Goal: Information Seeking & Learning: Find specific page/section

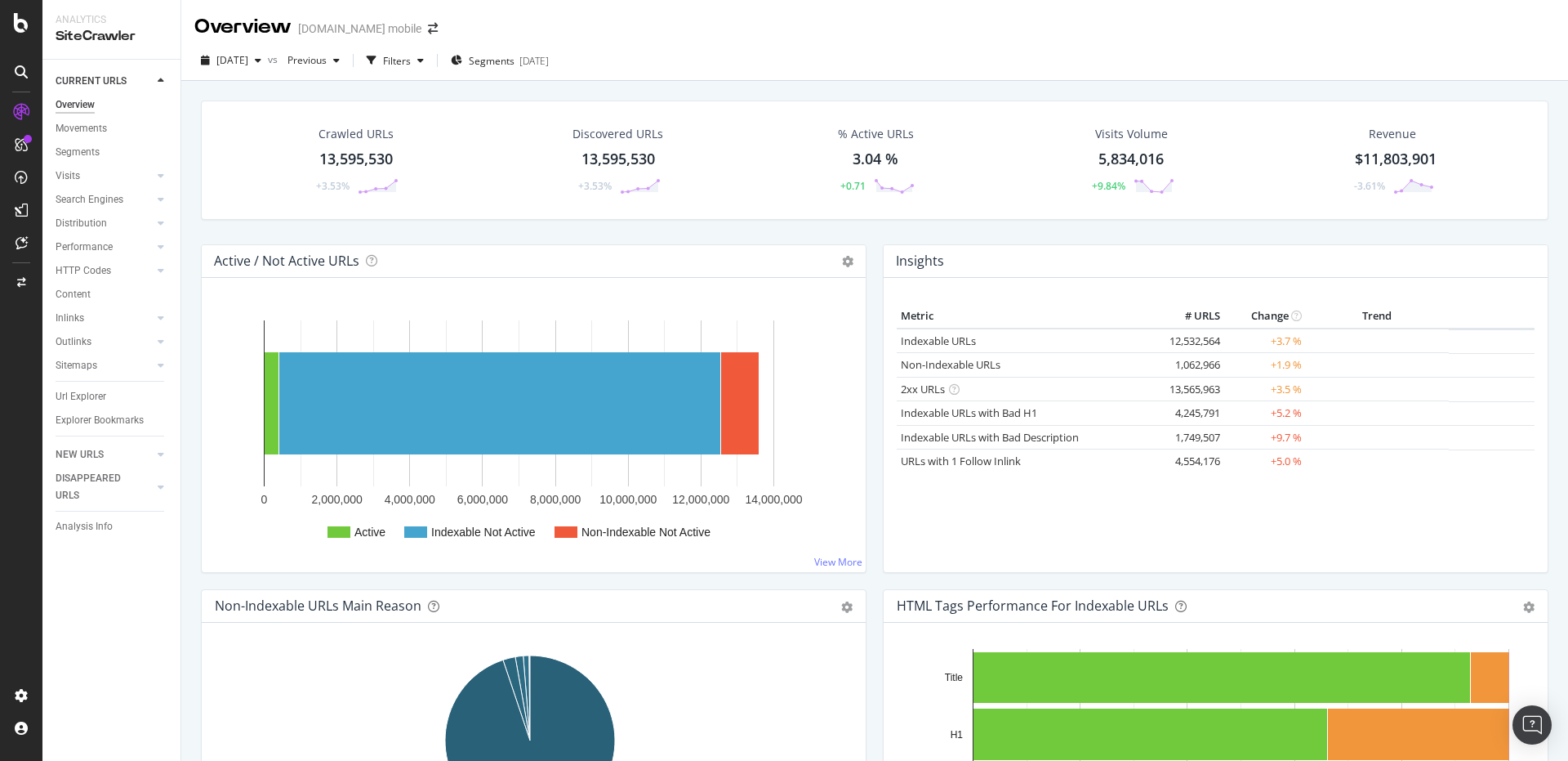
click at [105, 392] on div "Url Explorer" at bounding box center [81, 397] width 51 height 18
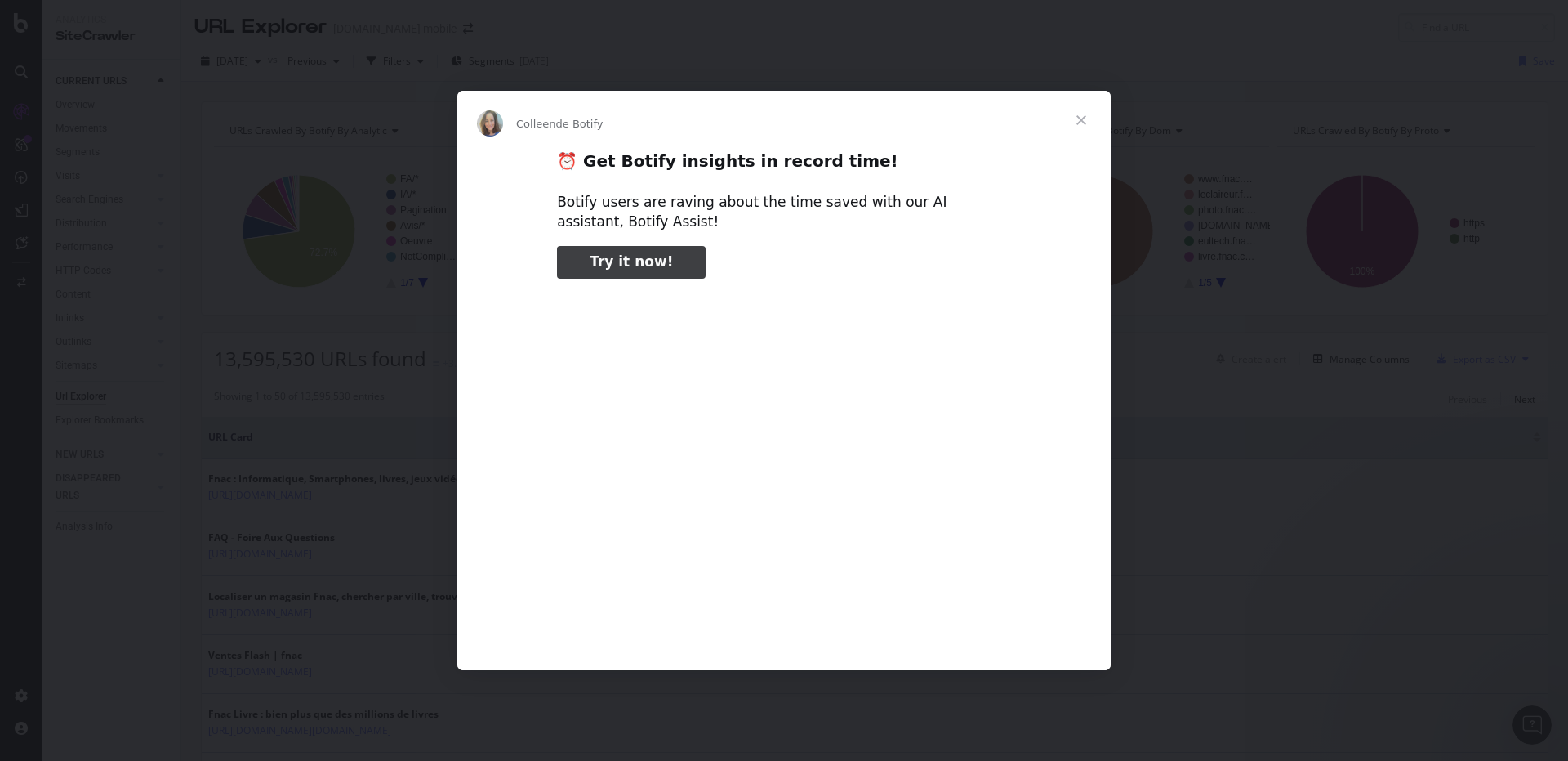
type input "107403"
click at [1083, 117] on span "Fermer" at bounding box center [1081, 120] width 59 height 59
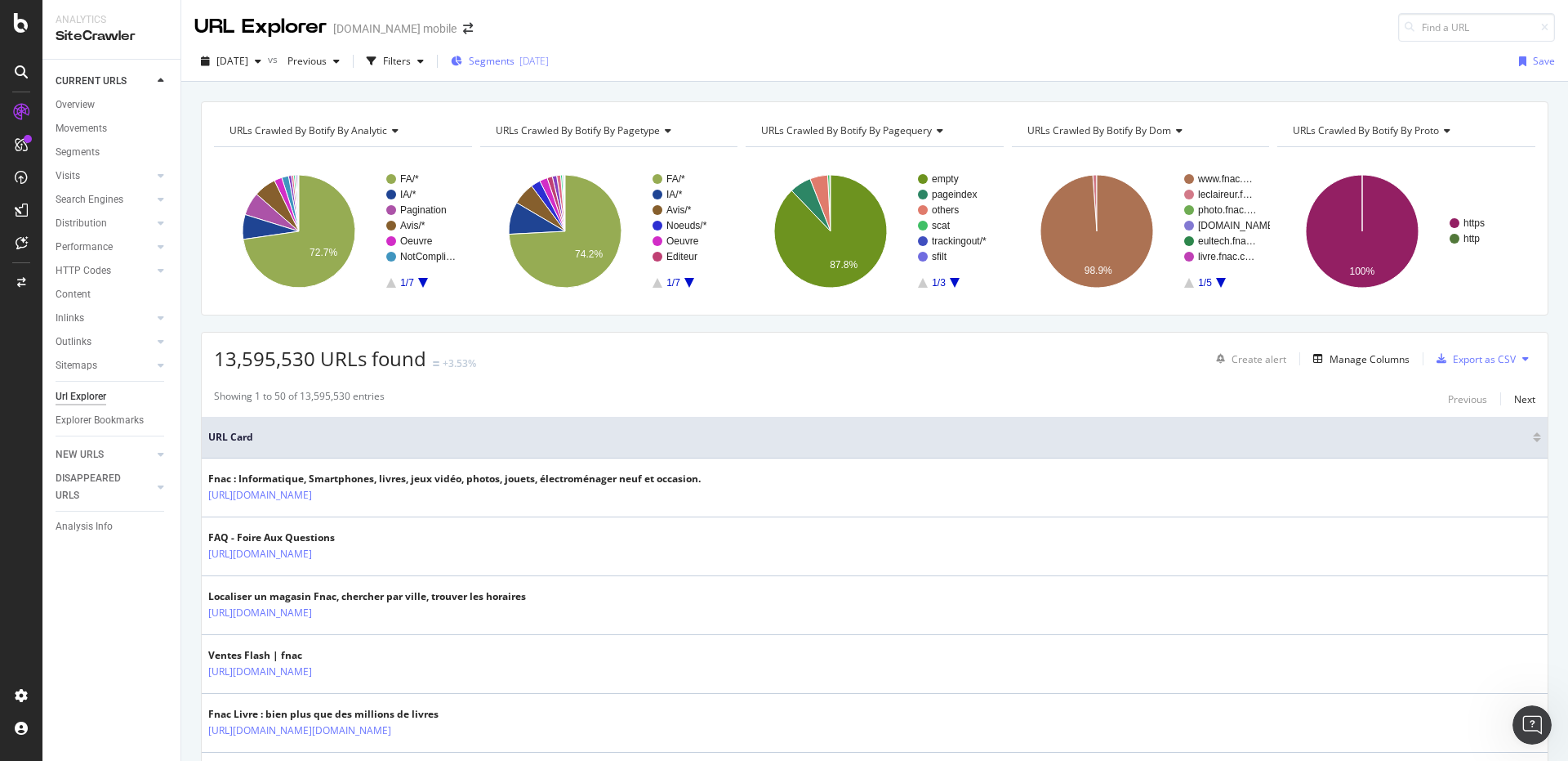
click at [502, 67] on span "Segments" at bounding box center [492, 61] width 46 height 14
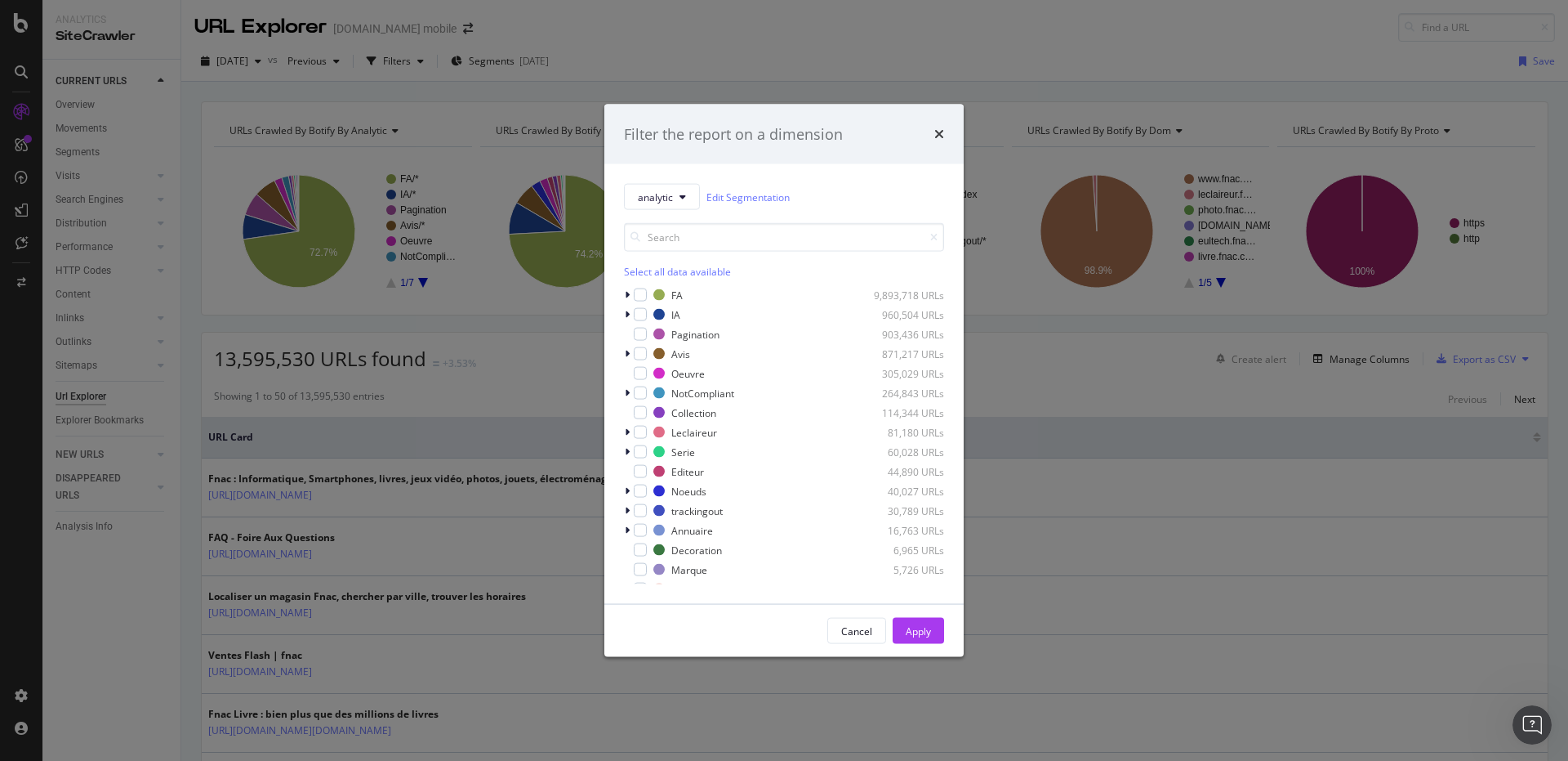
click at [515, 98] on div "Filter the report on a dimension analytic Edit Segmentation Select all data ava…" at bounding box center [784, 380] width 1568 height 761
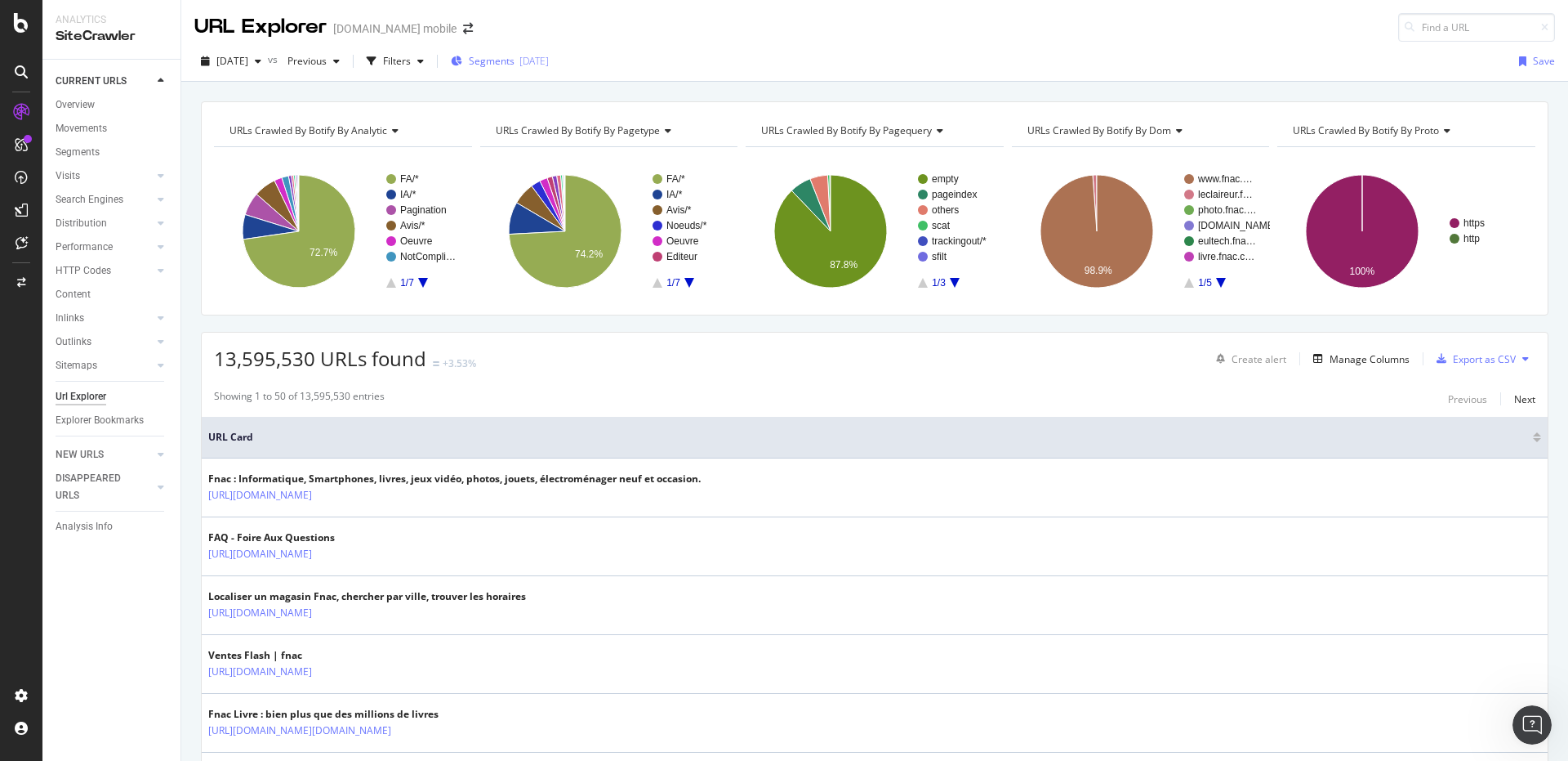
click at [520, 68] on div "Segments 2025-08-11" at bounding box center [500, 61] width 98 height 24
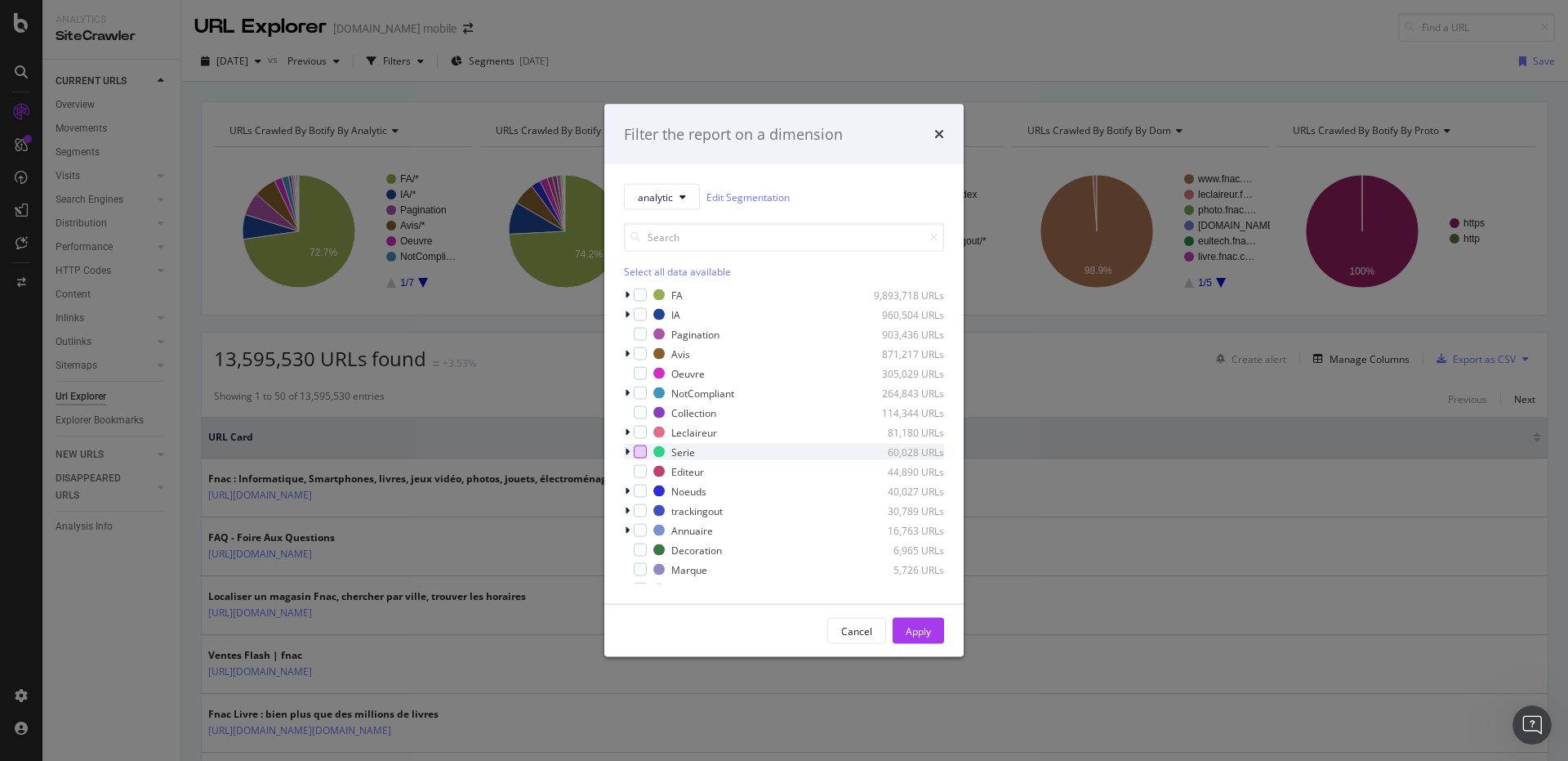
click at [637, 451] on div "modal" at bounding box center [641, 452] width 13 height 13
click at [918, 631] on div "Apply" at bounding box center [918, 630] width 25 height 14
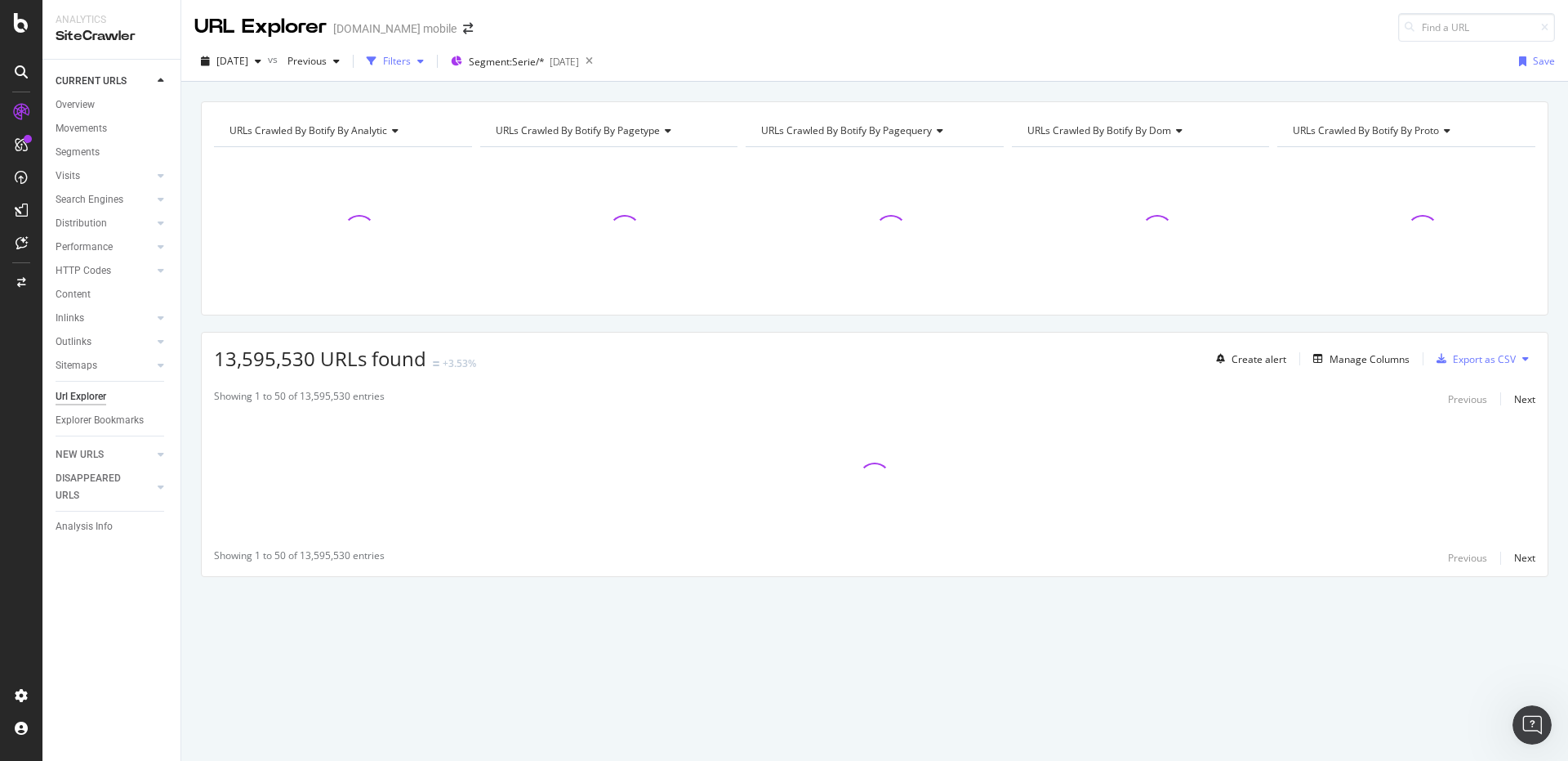
click at [424, 71] on div "Filters" at bounding box center [395, 61] width 70 height 24
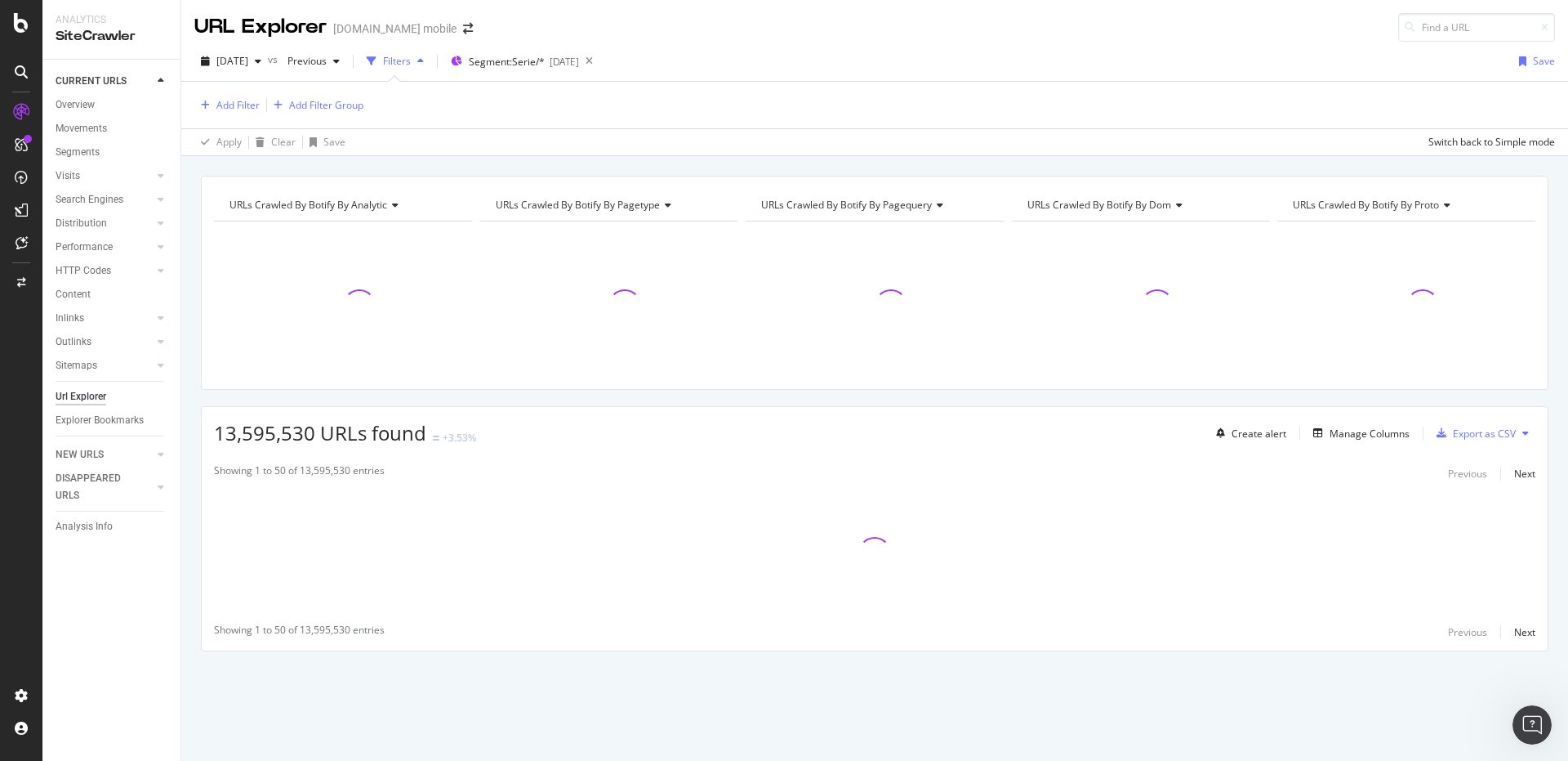
click at [246, 119] on div "Add Filter Add Filter Group" at bounding box center [874, 105] width 1361 height 47
click at [242, 112] on div "Add Filter" at bounding box center [238, 105] width 43 height 14
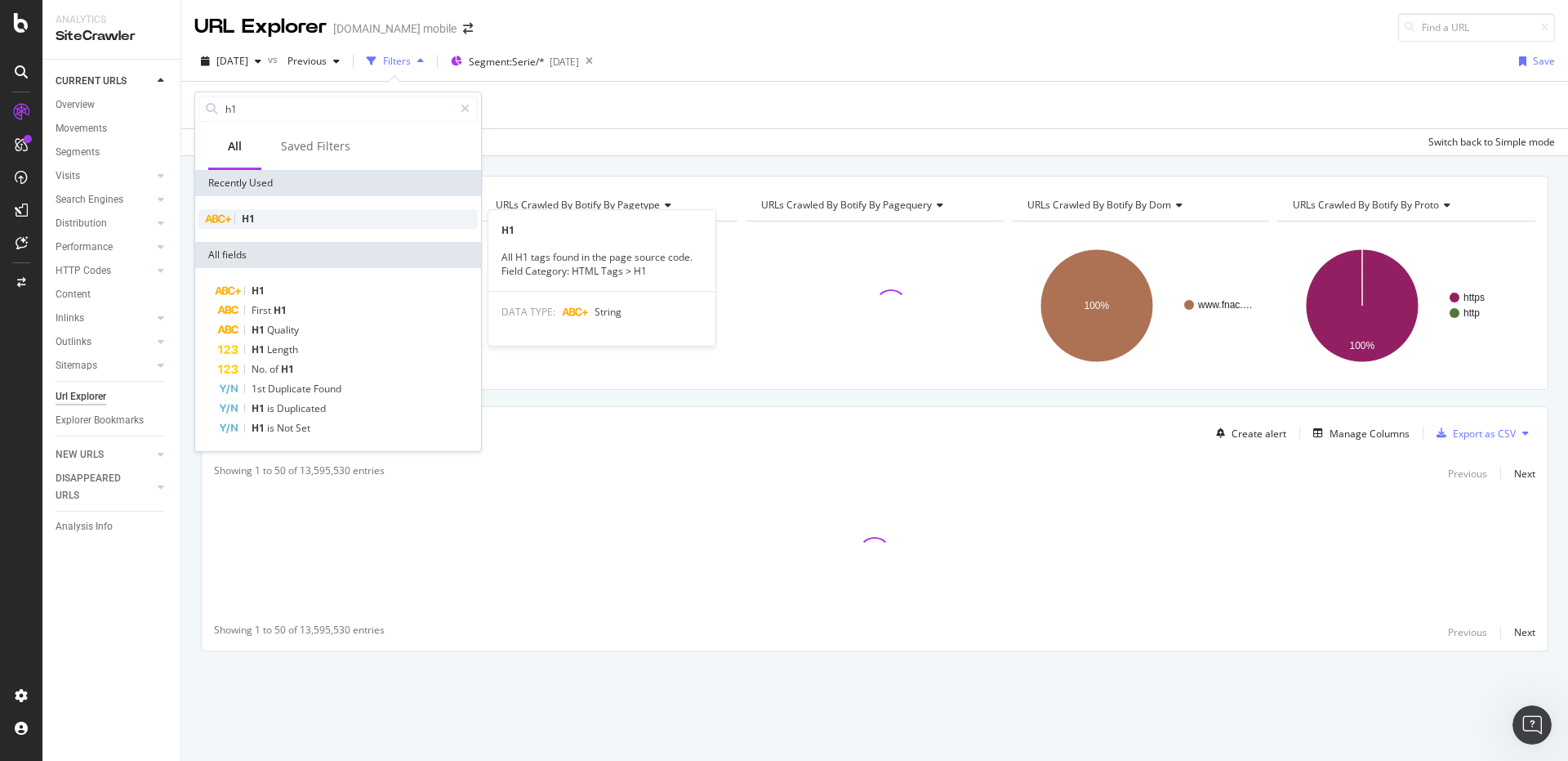
type input "h1"
click at [299, 223] on div "H1" at bounding box center [337, 219] width 279 height 20
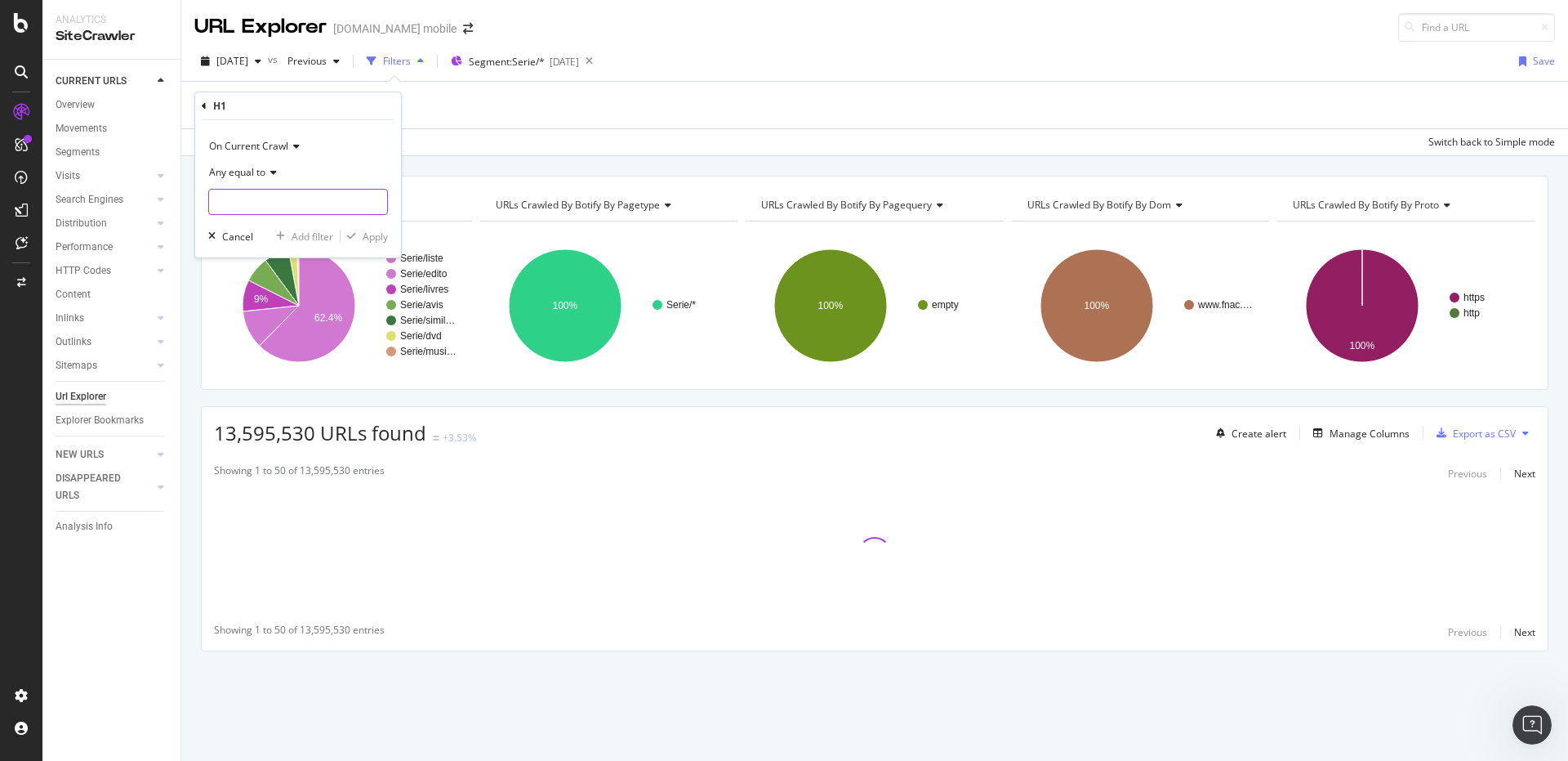
click at [280, 195] on input "text" at bounding box center [298, 201] width 178 height 26
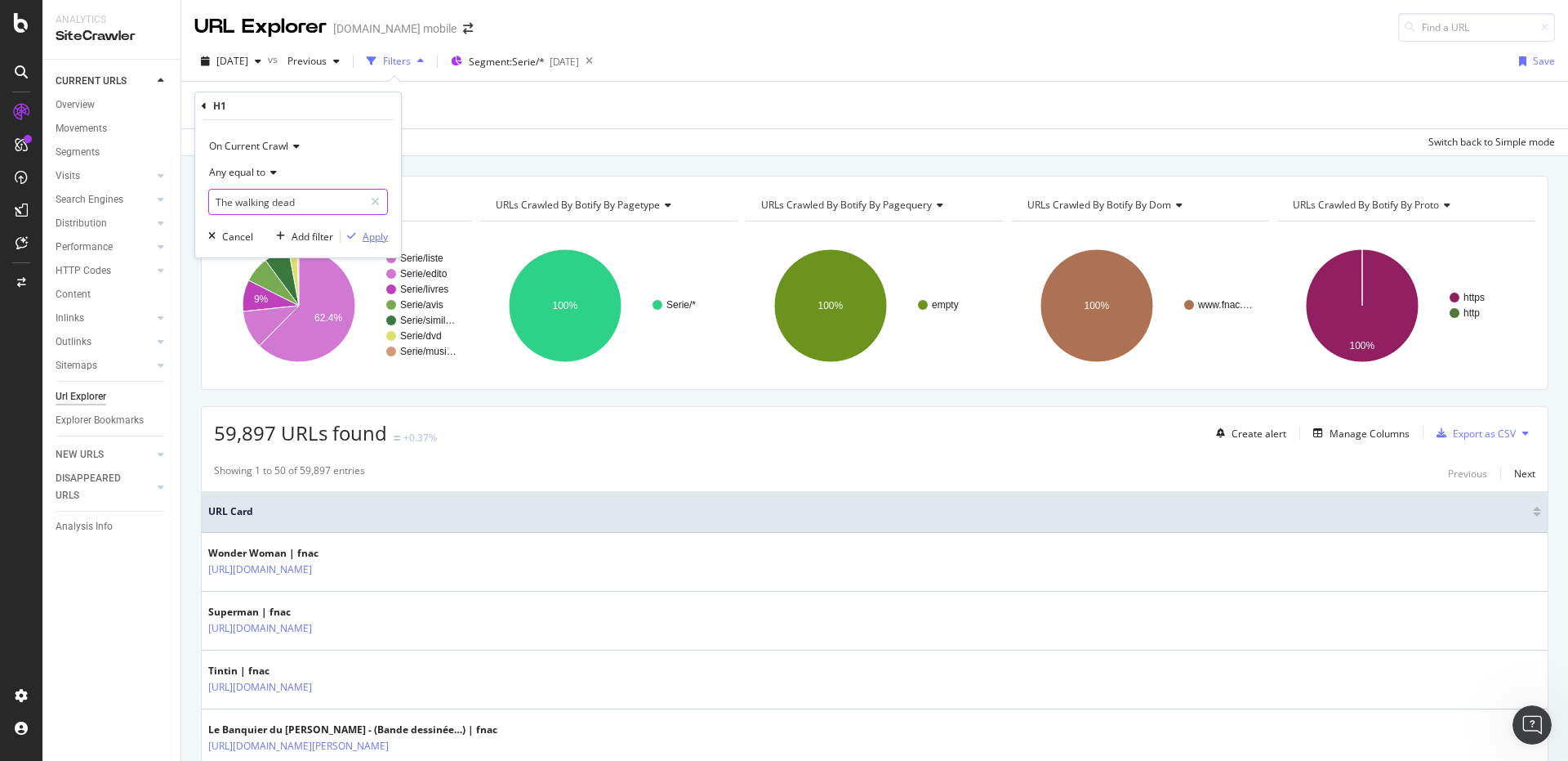
type input "The walking dead"
click at [372, 230] on div "Apply" at bounding box center [375, 236] width 25 height 14
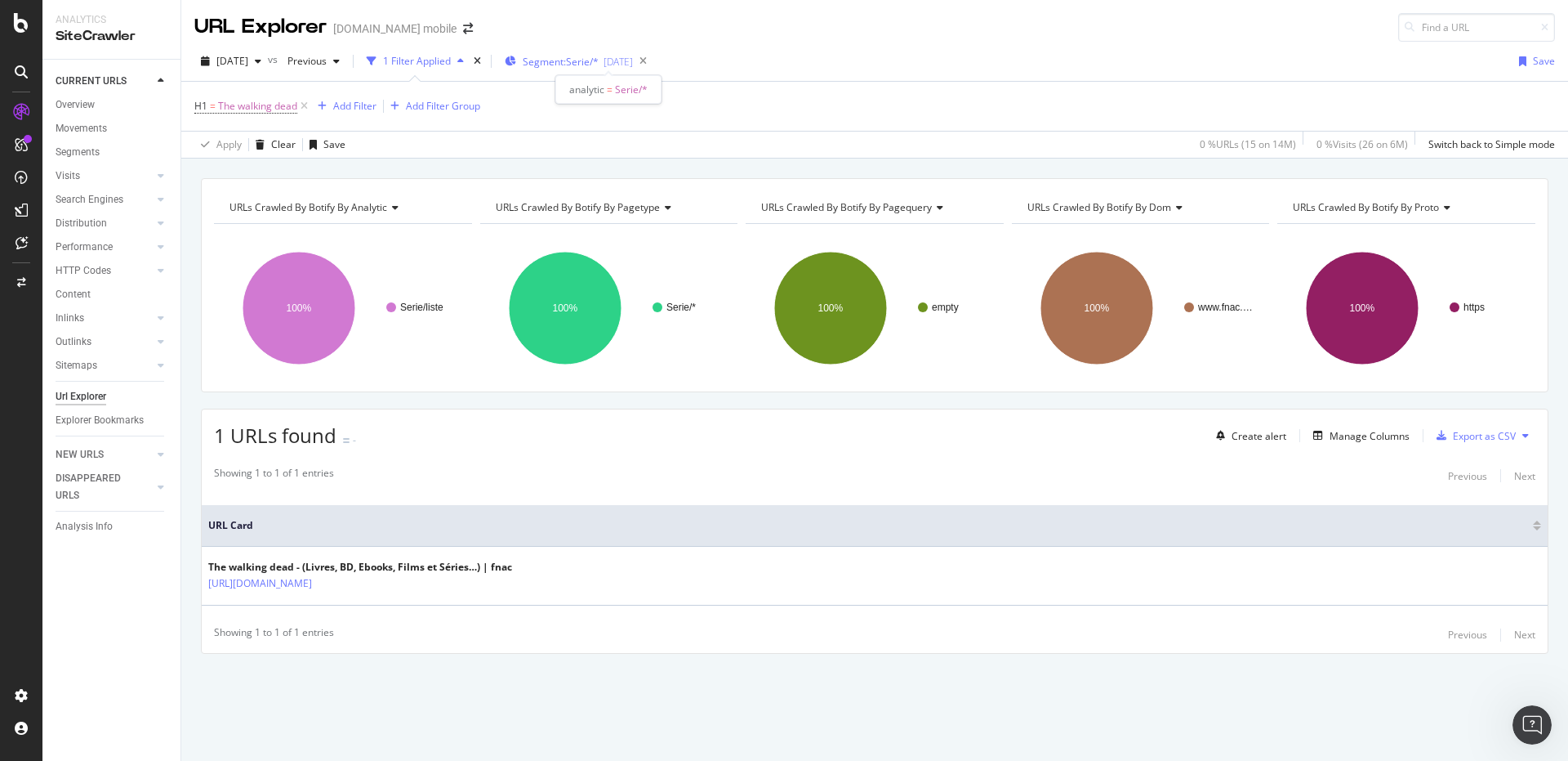
click at [562, 61] on span "Segment: Serie/*" at bounding box center [560, 62] width 76 height 14
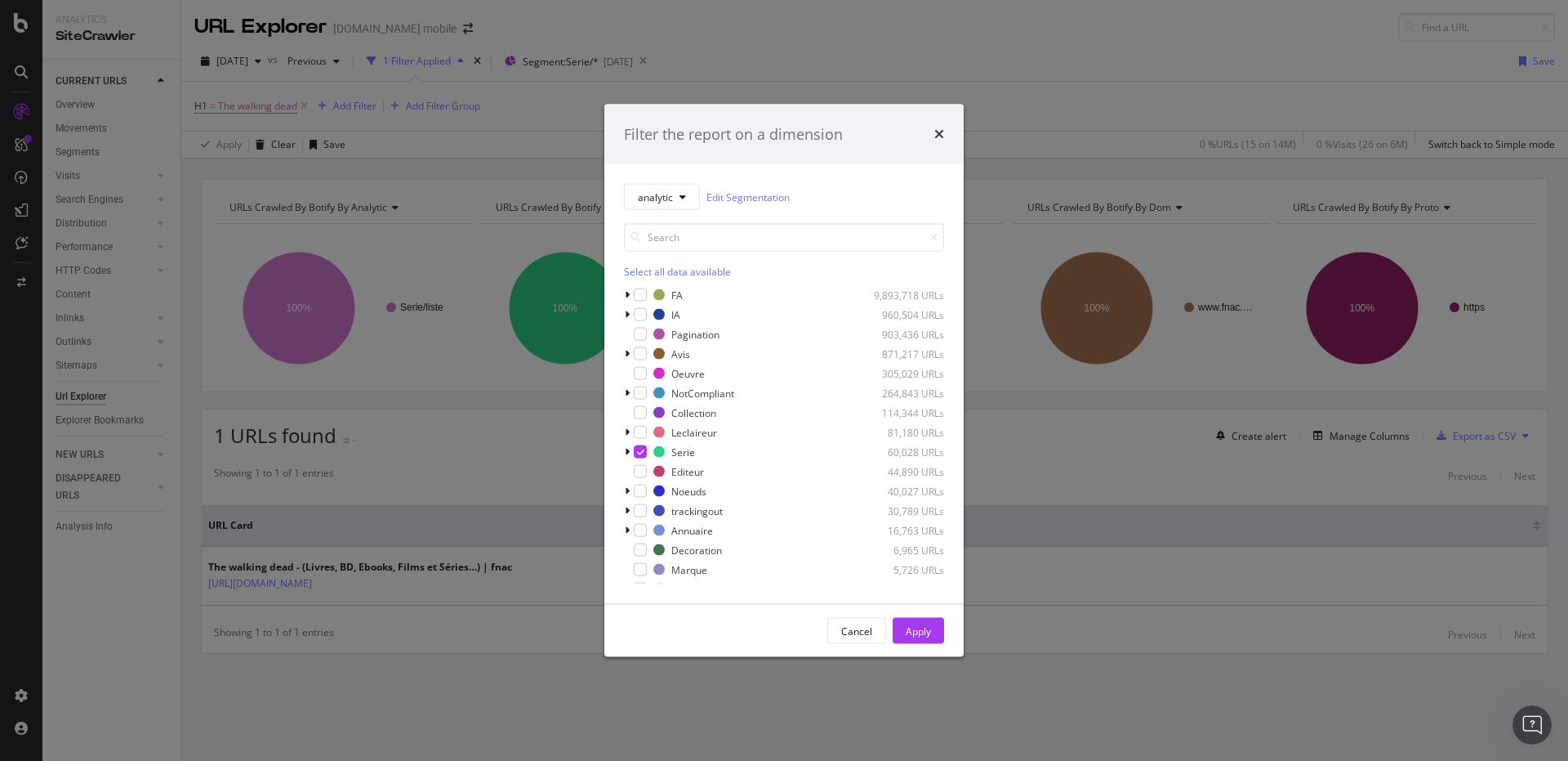
click at [518, 138] on div "Filter the report on a dimension analytic Edit Segmentation Select all data ava…" at bounding box center [784, 380] width 1568 height 761
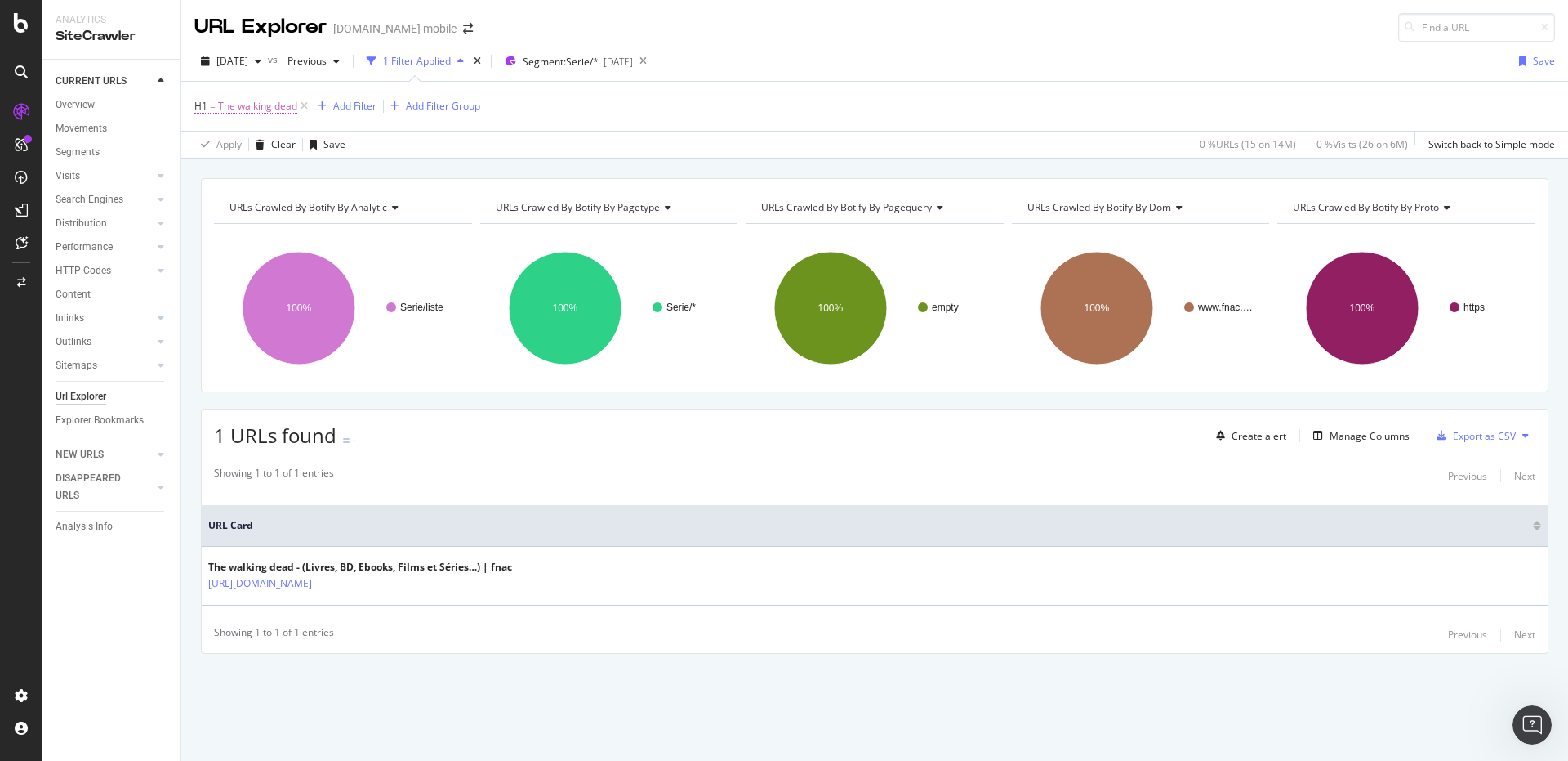
click at [259, 98] on span "The walking dead" at bounding box center [257, 106] width 79 height 23
click at [239, 199] on input "The walking dead" at bounding box center [286, 200] width 154 height 26
click at [244, 203] on input "The walking dead" at bounding box center [286, 200] width 154 height 26
click at [244, 204] on input "The walking dead" at bounding box center [286, 200] width 154 height 26
click at [276, 205] on input "The Walking dead" at bounding box center [286, 200] width 154 height 26
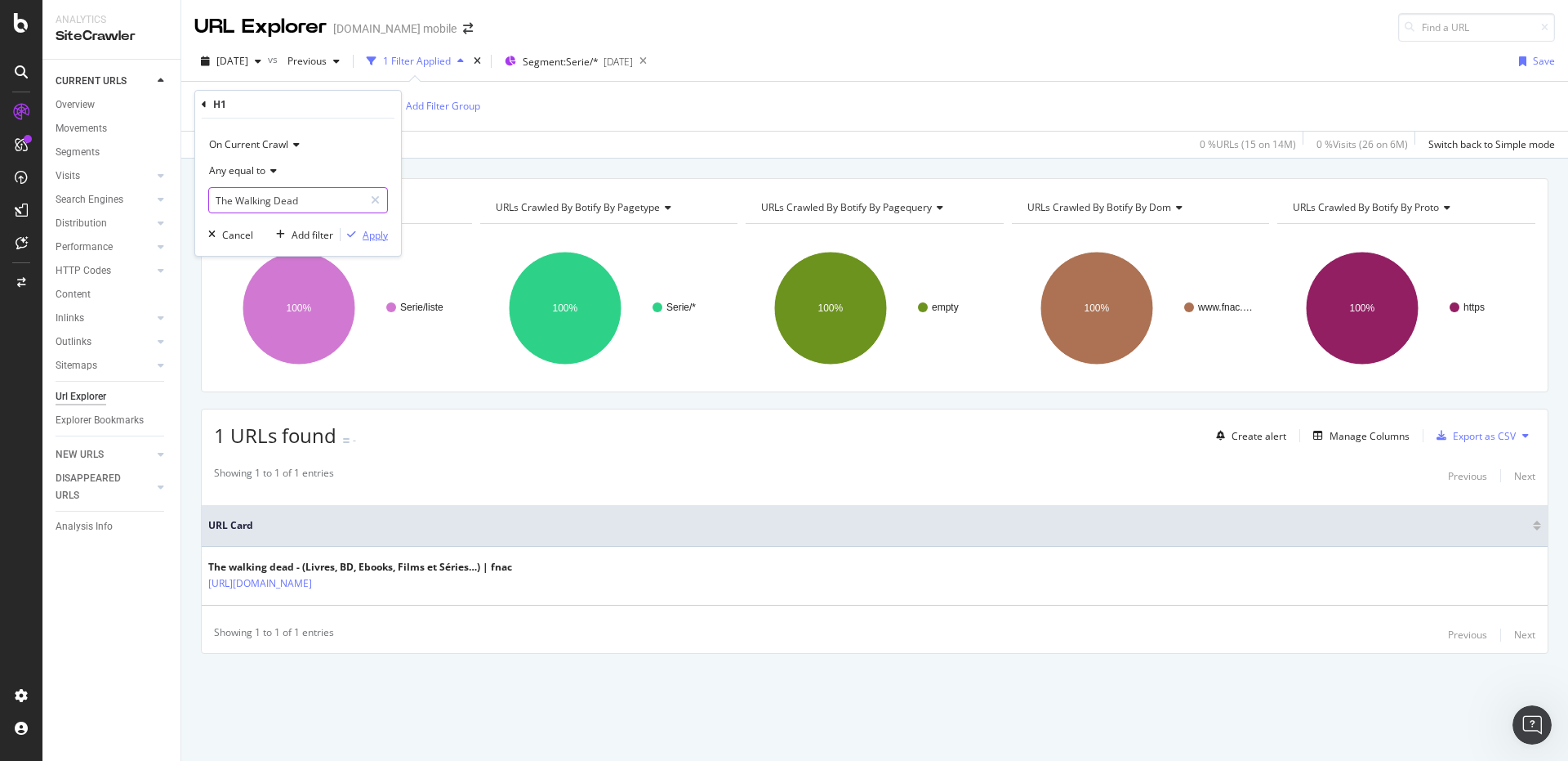
type input "The Walking Dead"
click at [379, 237] on div "Apply" at bounding box center [375, 235] width 25 height 14
click at [257, 99] on span "The walking dead" at bounding box center [257, 106] width 79 height 23
click at [236, 201] on input "The walking dead" at bounding box center [286, 200] width 154 height 26
click at [241, 203] on input "The walking dead" at bounding box center [286, 200] width 154 height 26
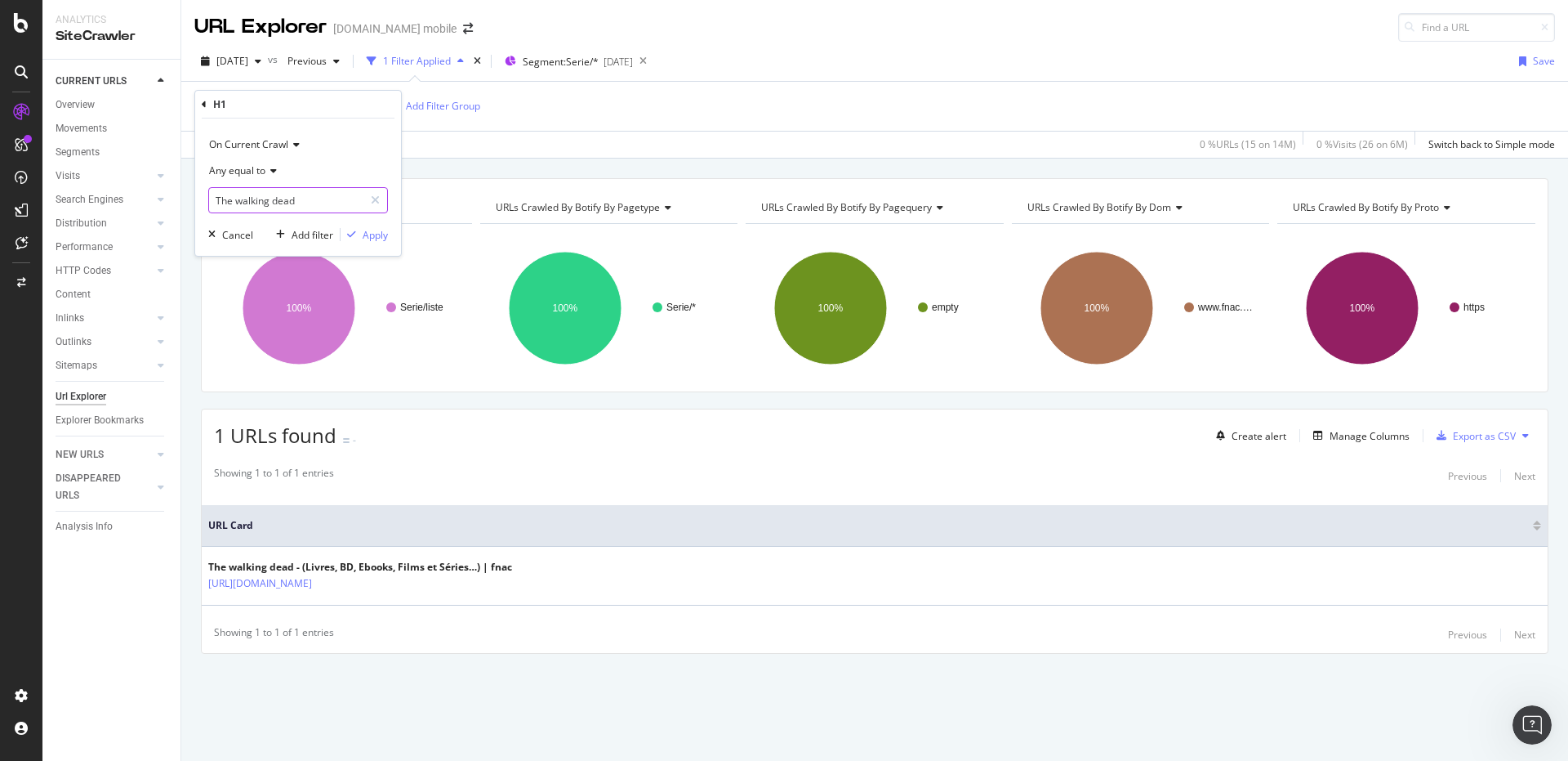
drag, startPoint x: 241, startPoint y: 203, endPoint x: 208, endPoint y: 193, distance: 34.5
click at [208, 193] on div "The walking dead" at bounding box center [298, 200] width 180 height 26
type input "alking dead"
click at [357, 233] on div "button" at bounding box center [352, 234] width 22 height 10
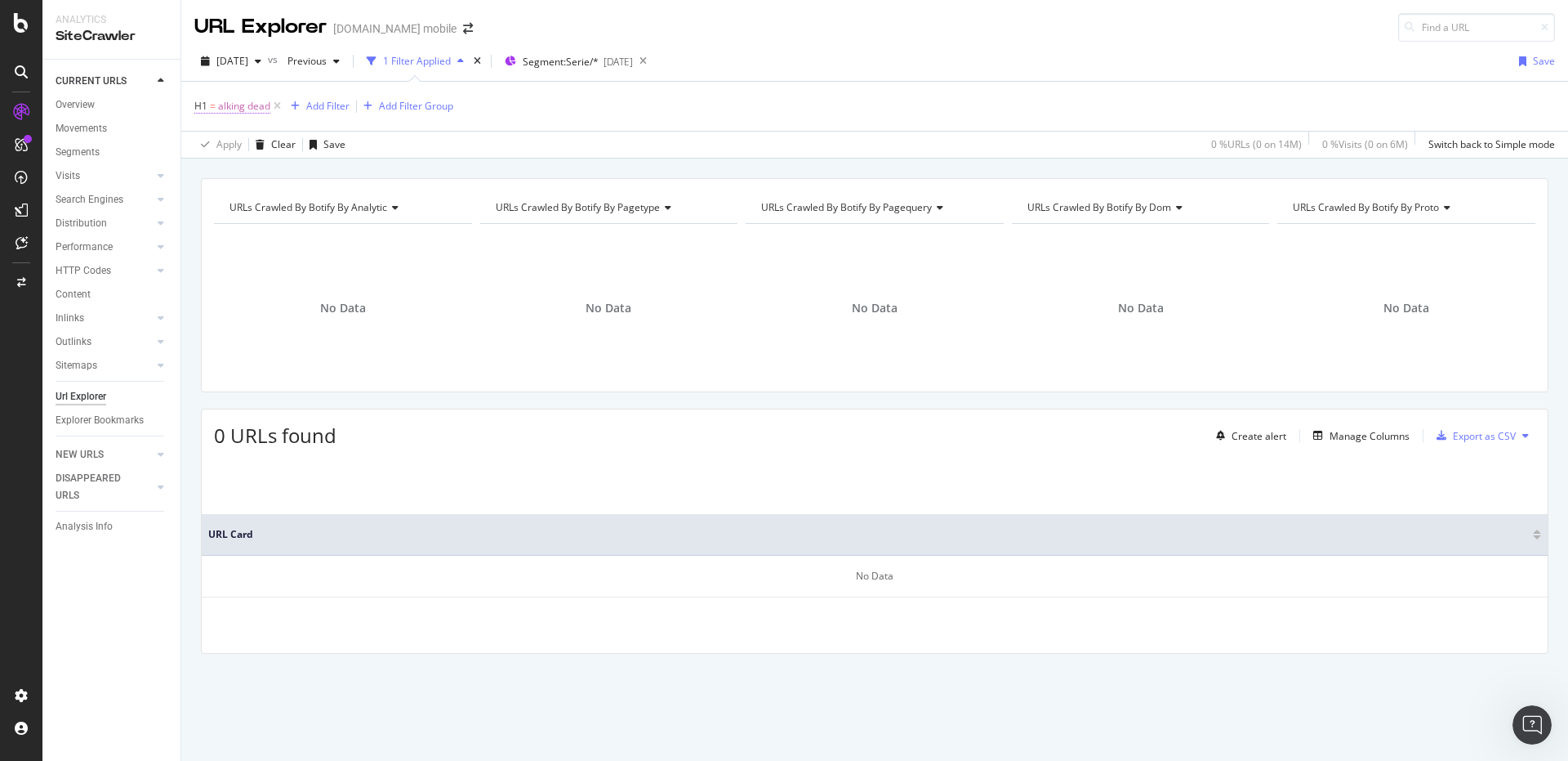
click at [250, 110] on span "alking dead" at bounding box center [244, 106] width 52 height 23
click at [272, 170] on icon at bounding box center [272, 171] width 12 height 10
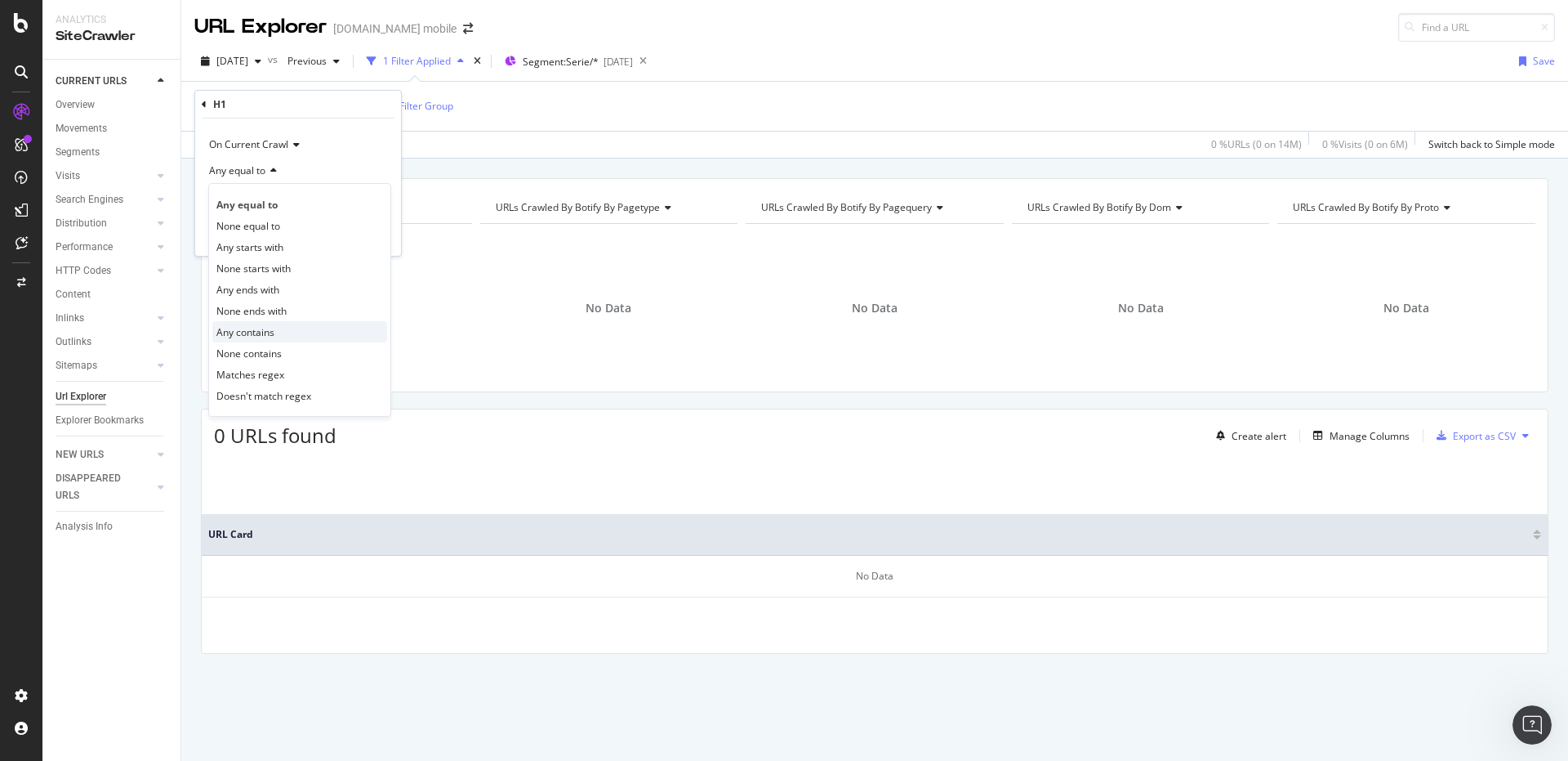
click at [263, 328] on span "Any contains" at bounding box center [246, 332] width 58 height 14
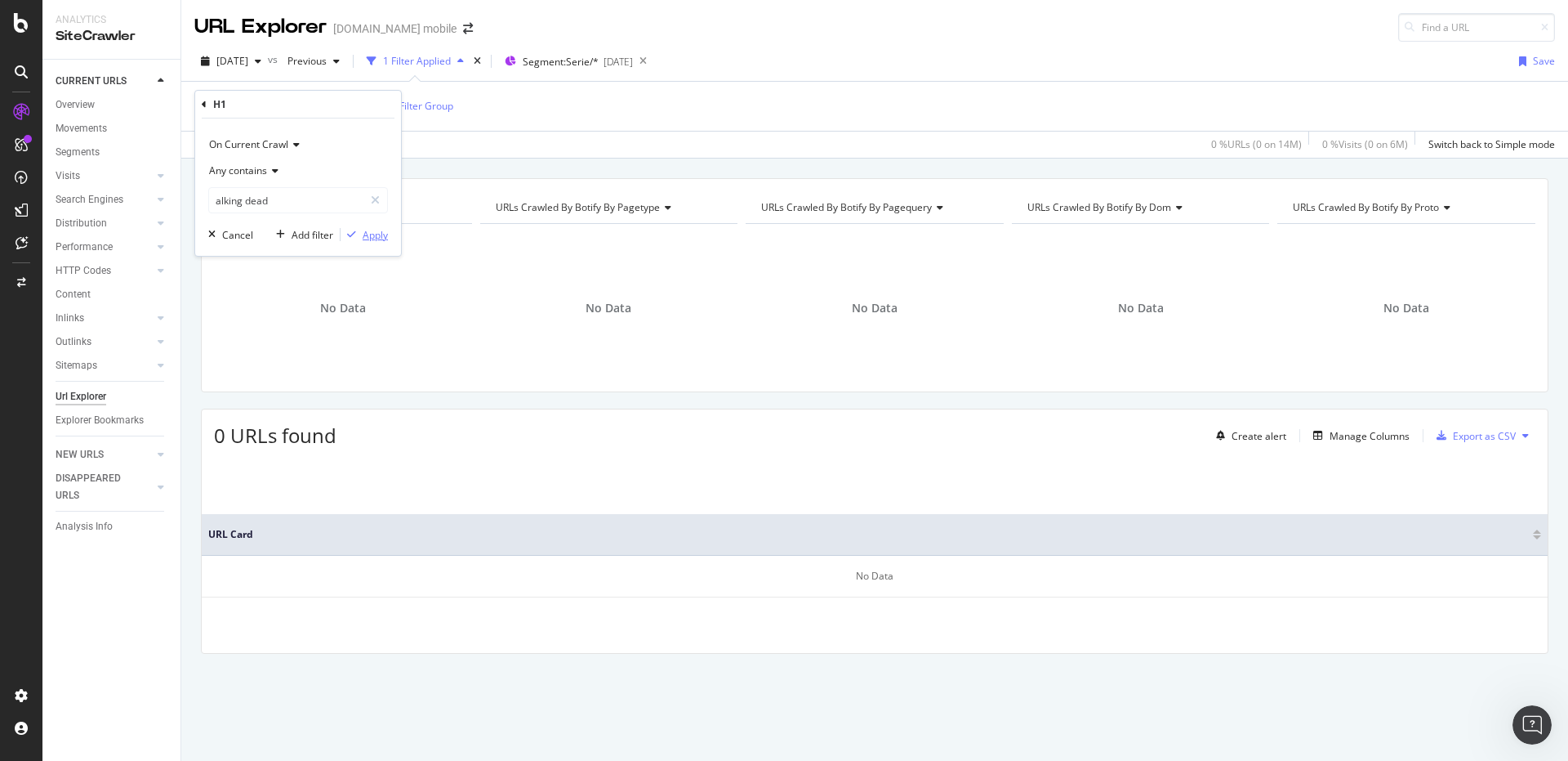
click at [386, 234] on div "Apply" at bounding box center [375, 235] width 25 height 14
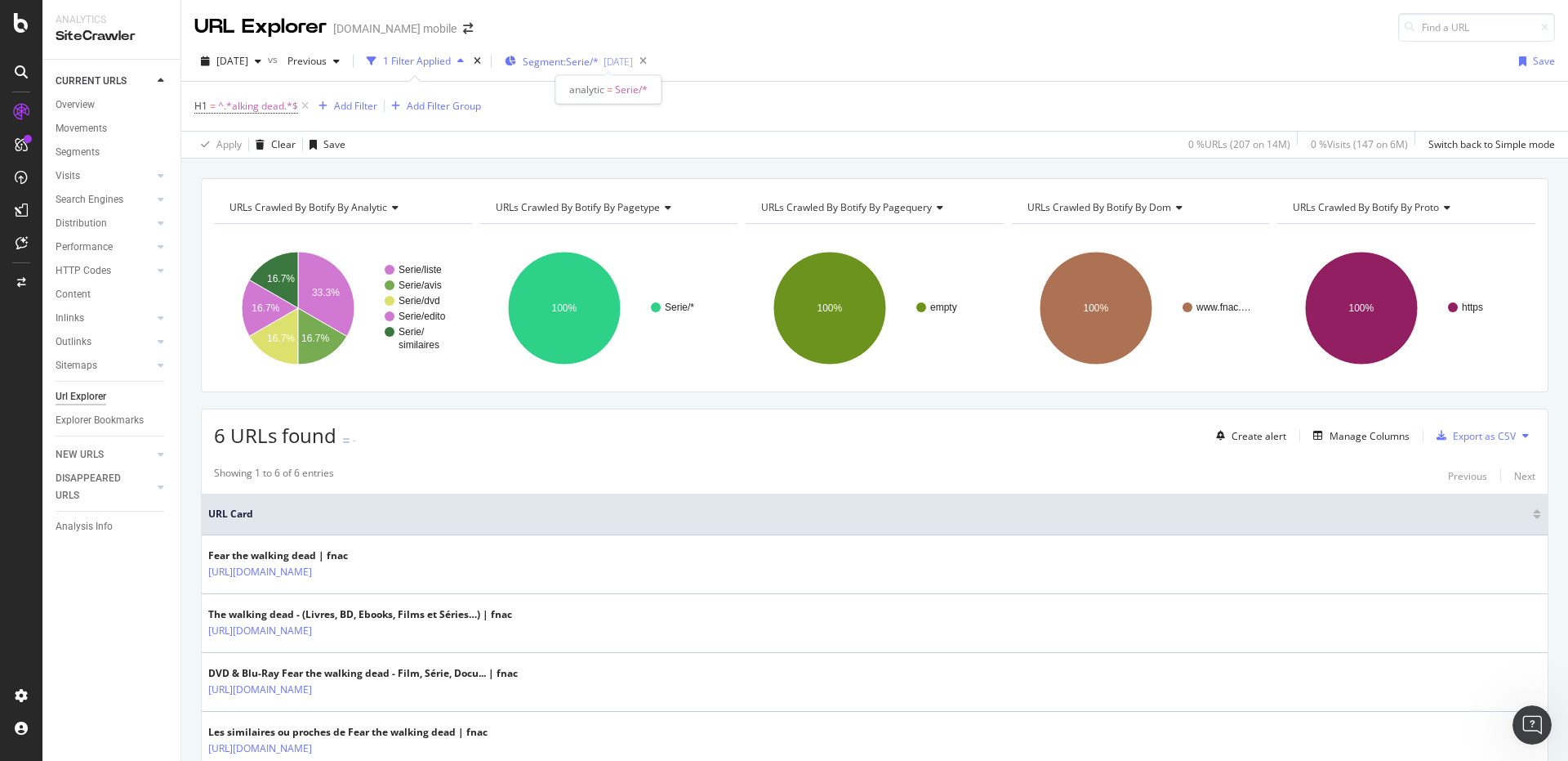
click at [599, 62] on span "Segment: Serie/*" at bounding box center [560, 62] width 76 height 14
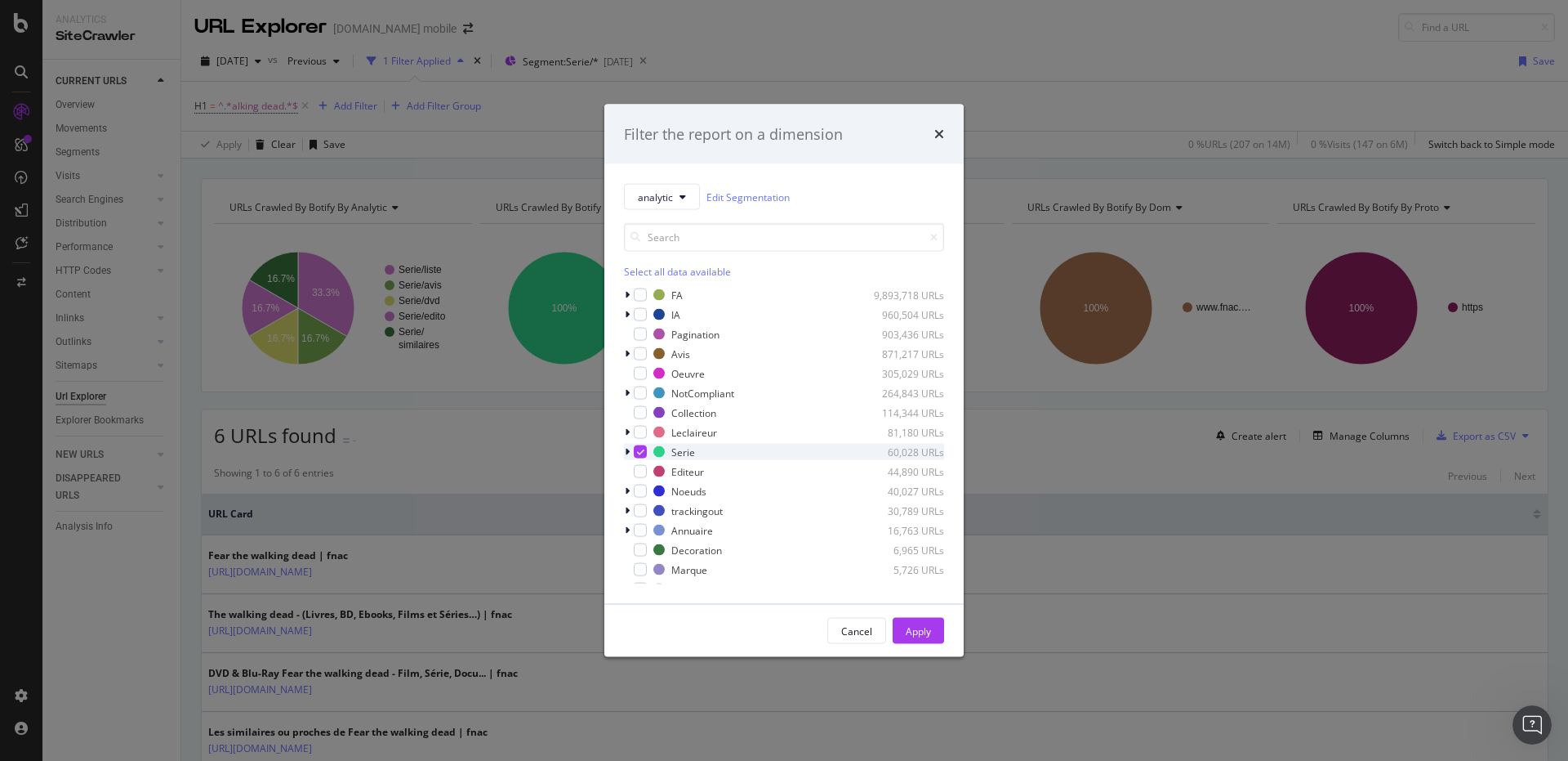
click at [626, 450] on icon "modal" at bounding box center [627, 452] width 5 height 10
click at [639, 448] on icon "modal" at bounding box center [641, 452] width 7 height 8
click at [654, 517] on div "modal" at bounding box center [651, 511] width 13 height 13
click at [652, 524] on div "modal" at bounding box center [651, 530] width 13 height 13
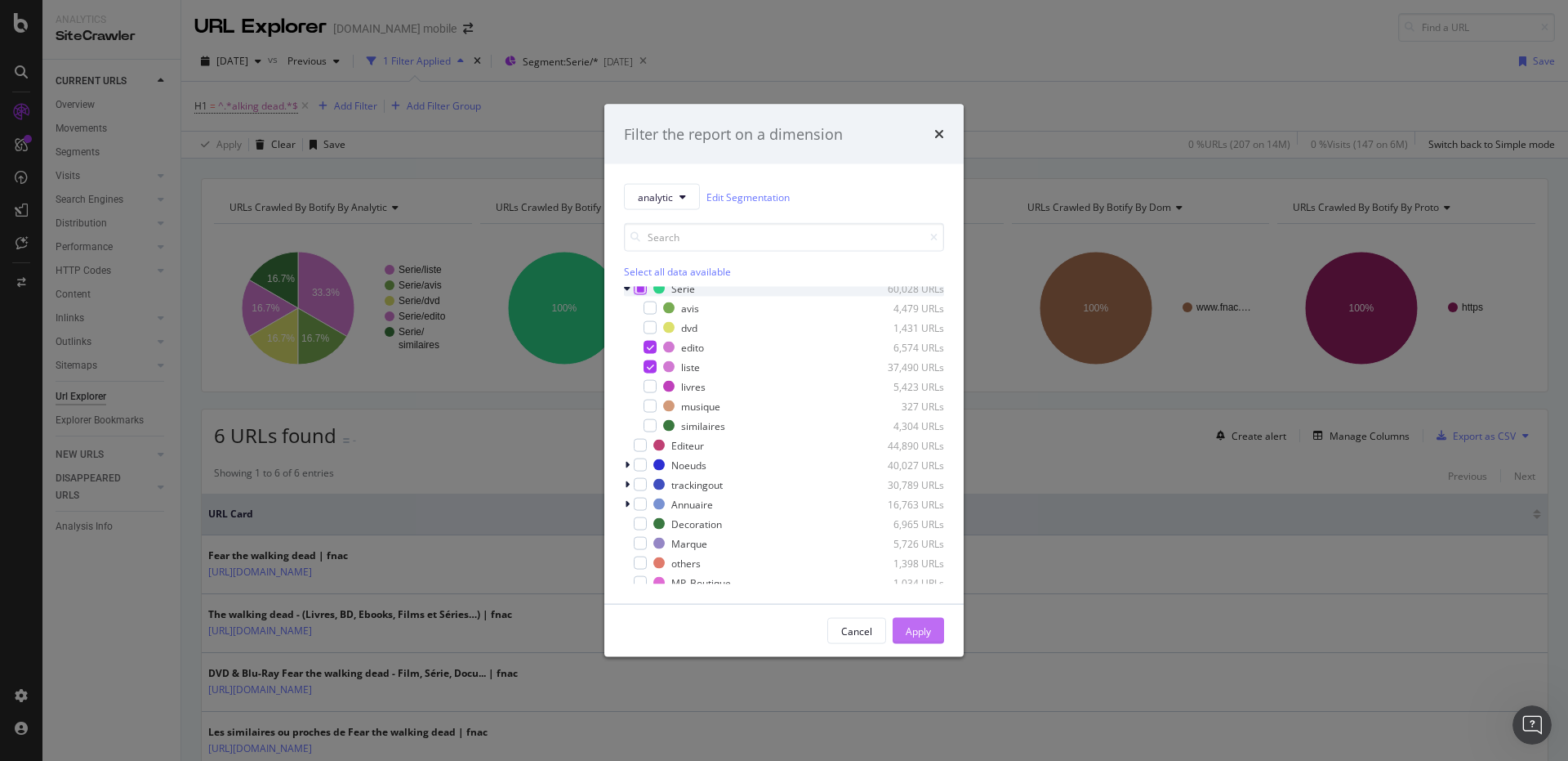
click at [910, 634] on div "Apply" at bounding box center [918, 630] width 25 height 14
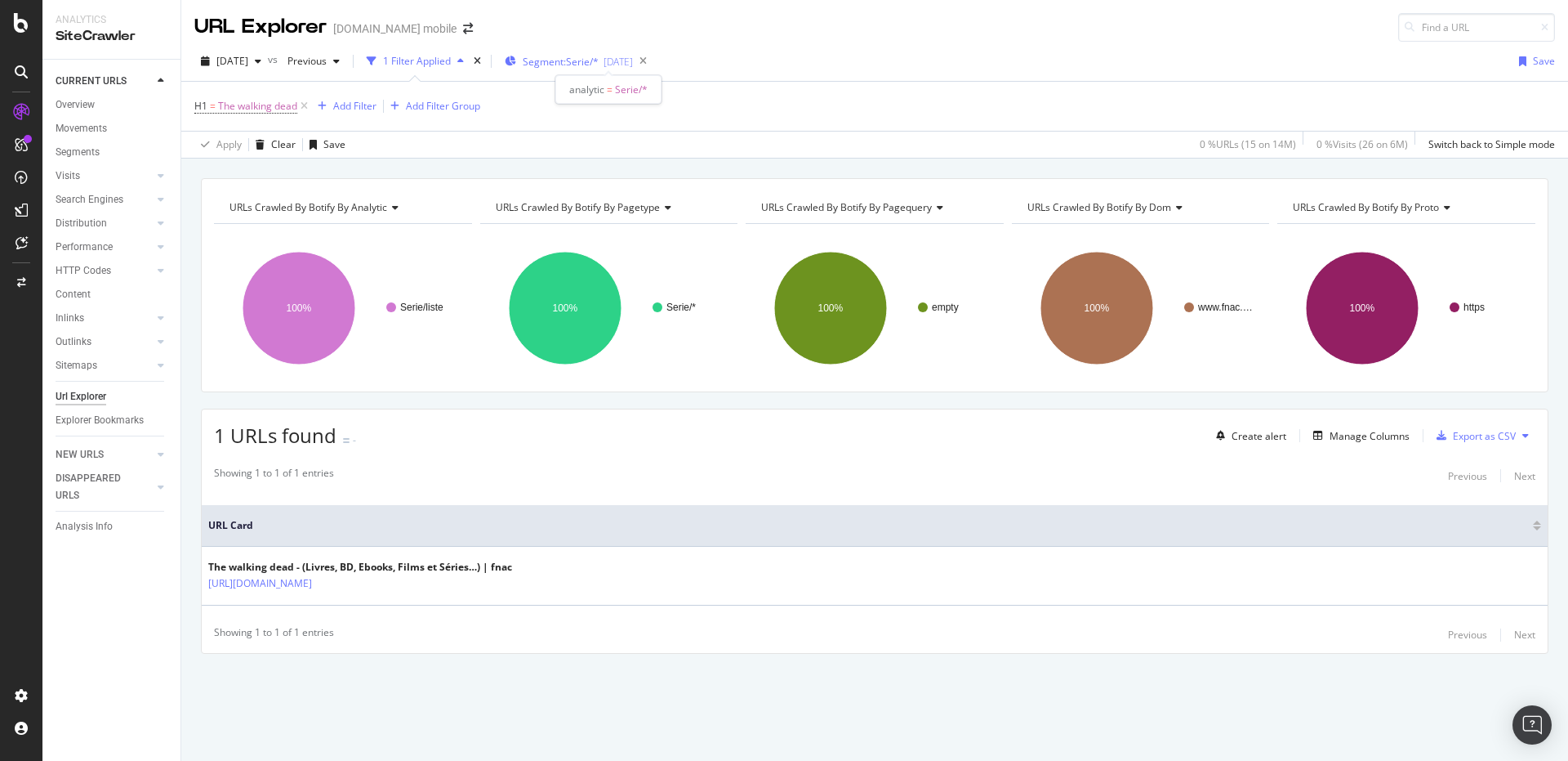
click at [596, 63] on span "Segment: Serie/*" at bounding box center [560, 62] width 76 height 14
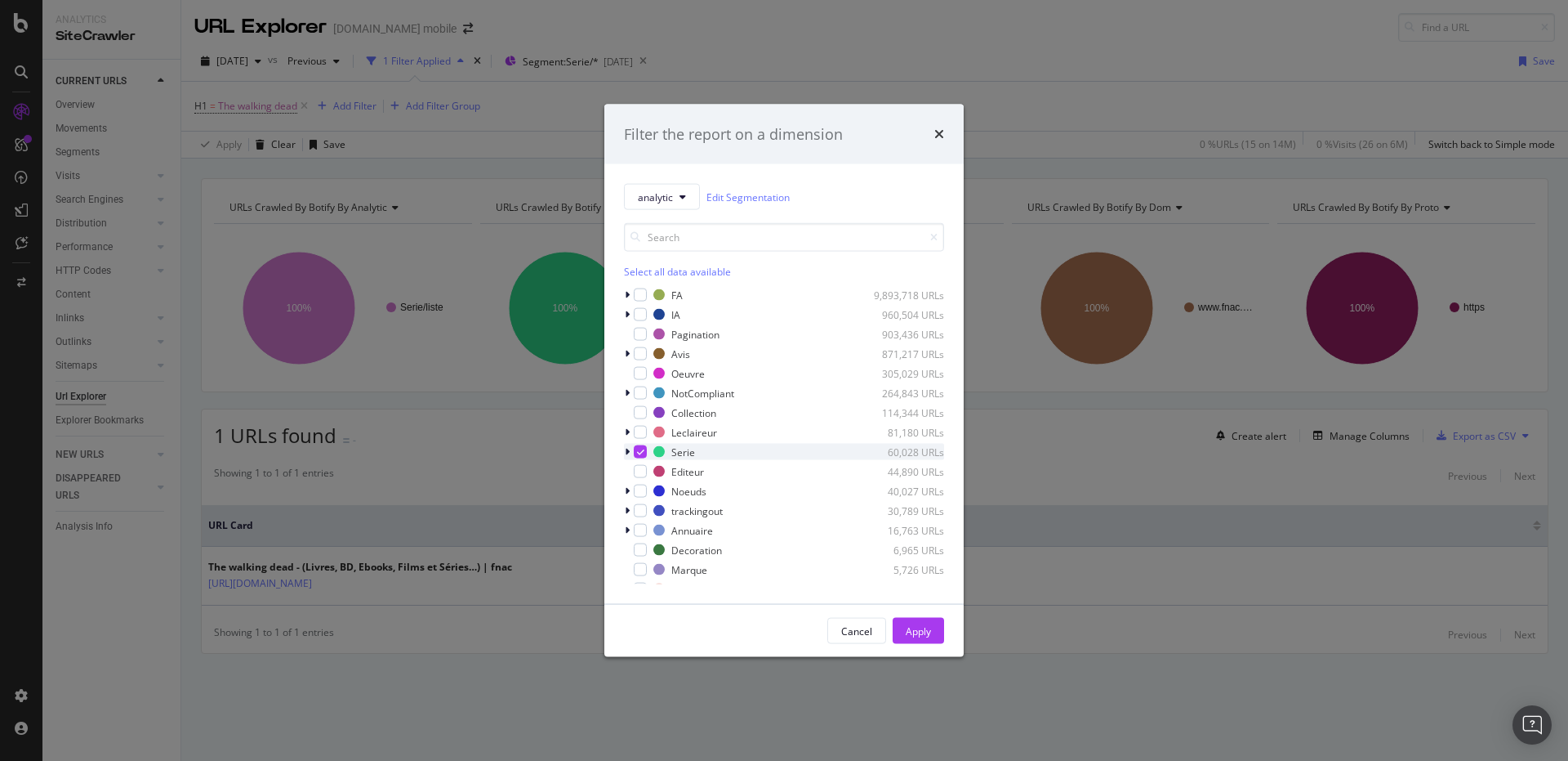
click at [647, 454] on div "Serie 60,028 URLs" at bounding box center [784, 452] width 320 height 17
click at [643, 453] on icon "modal" at bounding box center [641, 452] width 7 height 8
click at [626, 456] on icon "modal" at bounding box center [627, 452] width 7 height 10
click at [647, 405] on div "Marque 5,726 URLs" at bounding box center [784, 406] width 320 height 17
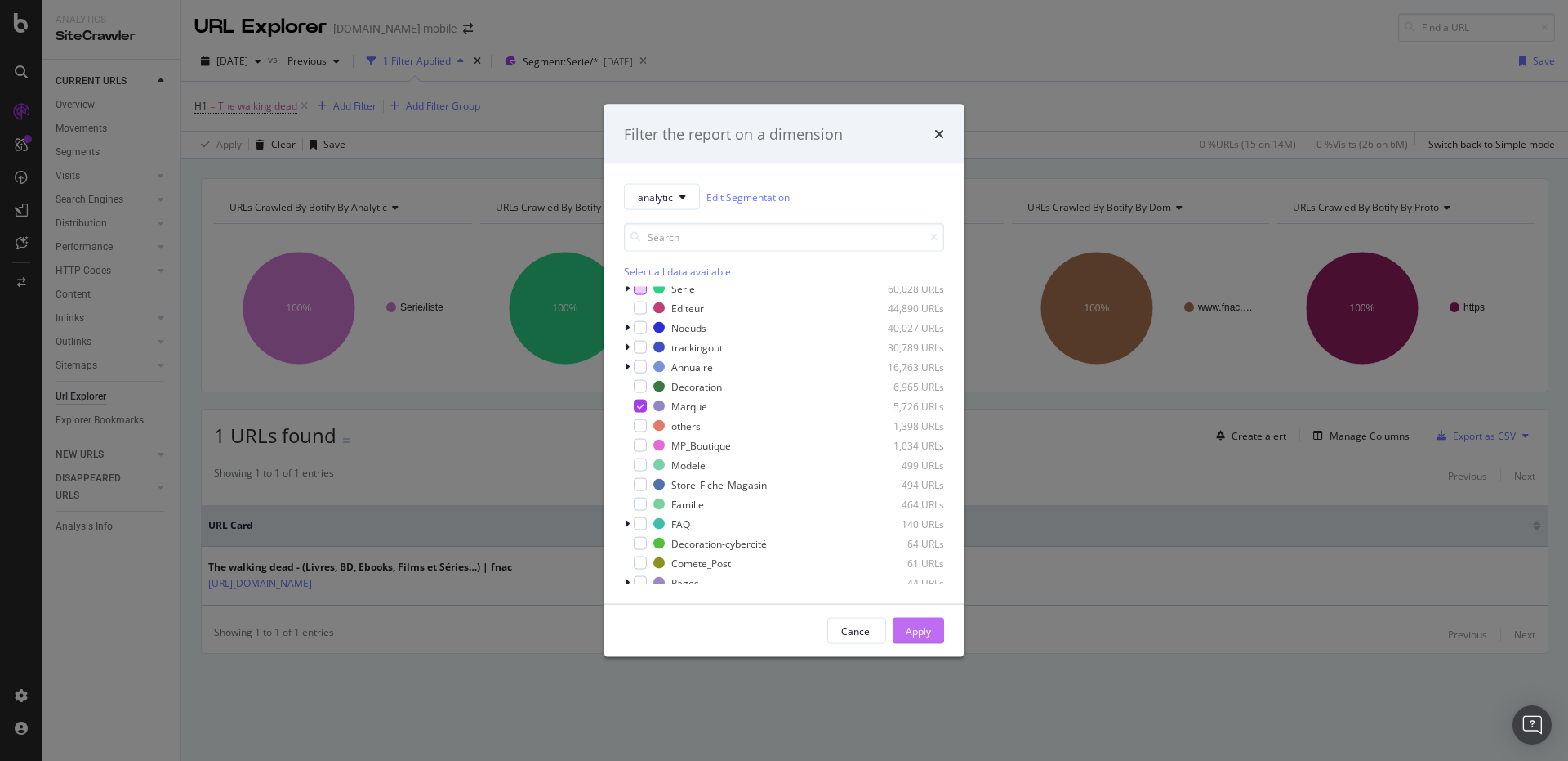
click at [906, 628] on div "Apply" at bounding box center [918, 630] width 25 height 14
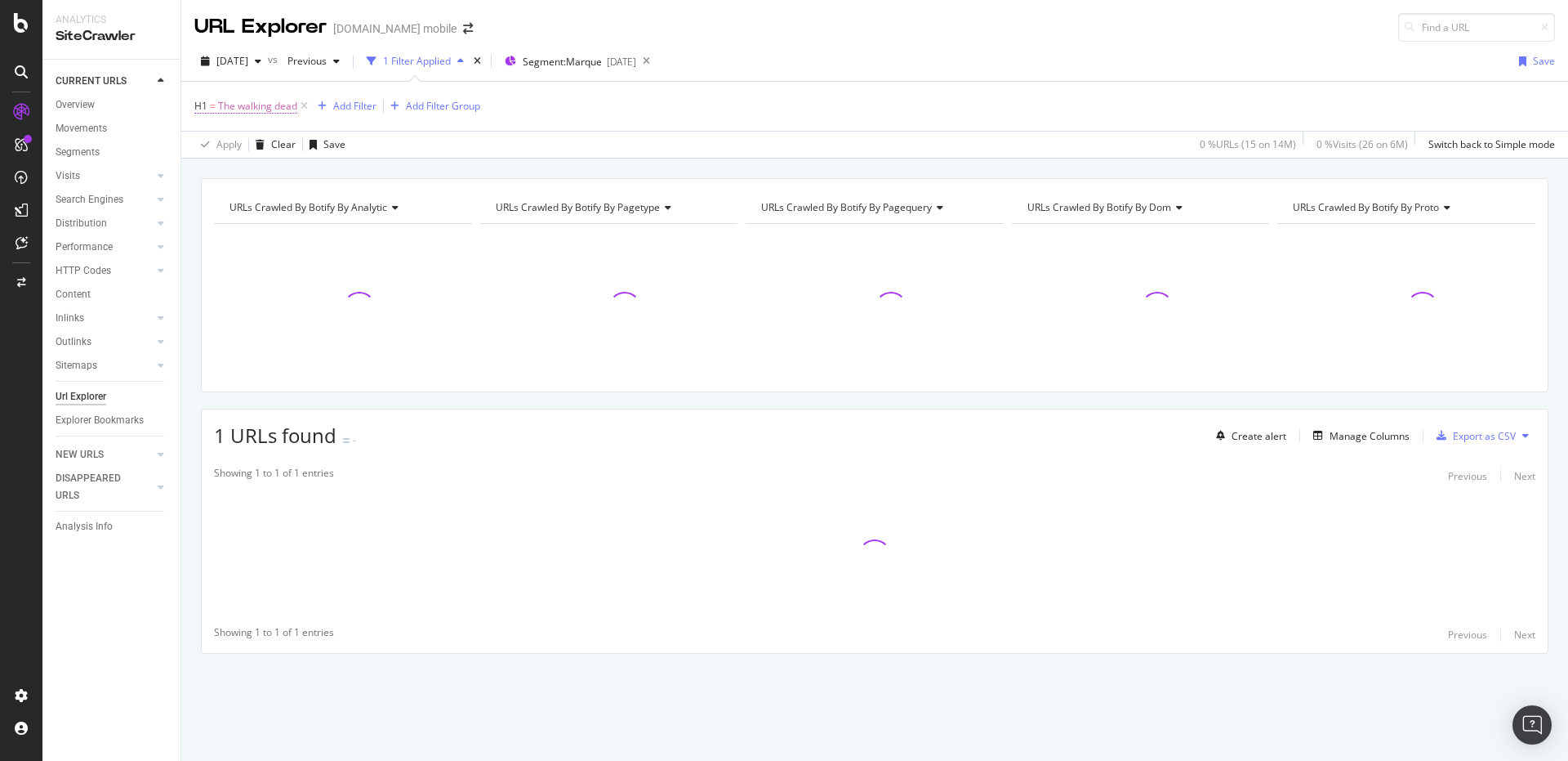
click at [272, 102] on span "The walking dead" at bounding box center [257, 106] width 79 height 23
click at [286, 193] on input "The walking dead" at bounding box center [286, 200] width 154 height 26
type input "Wahl"
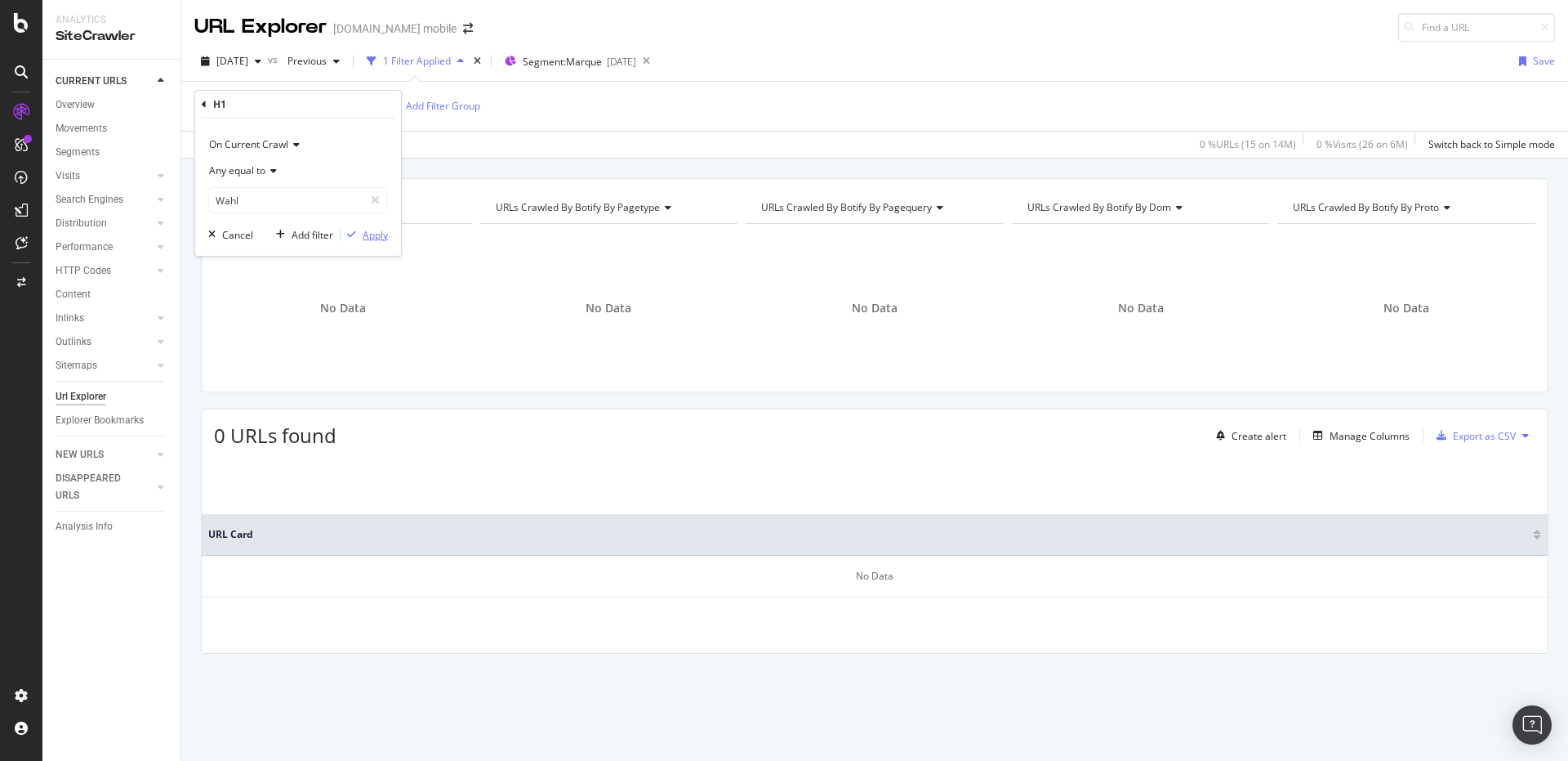
click at [366, 228] on div "Apply" at bounding box center [375, 235] width 25 height 14
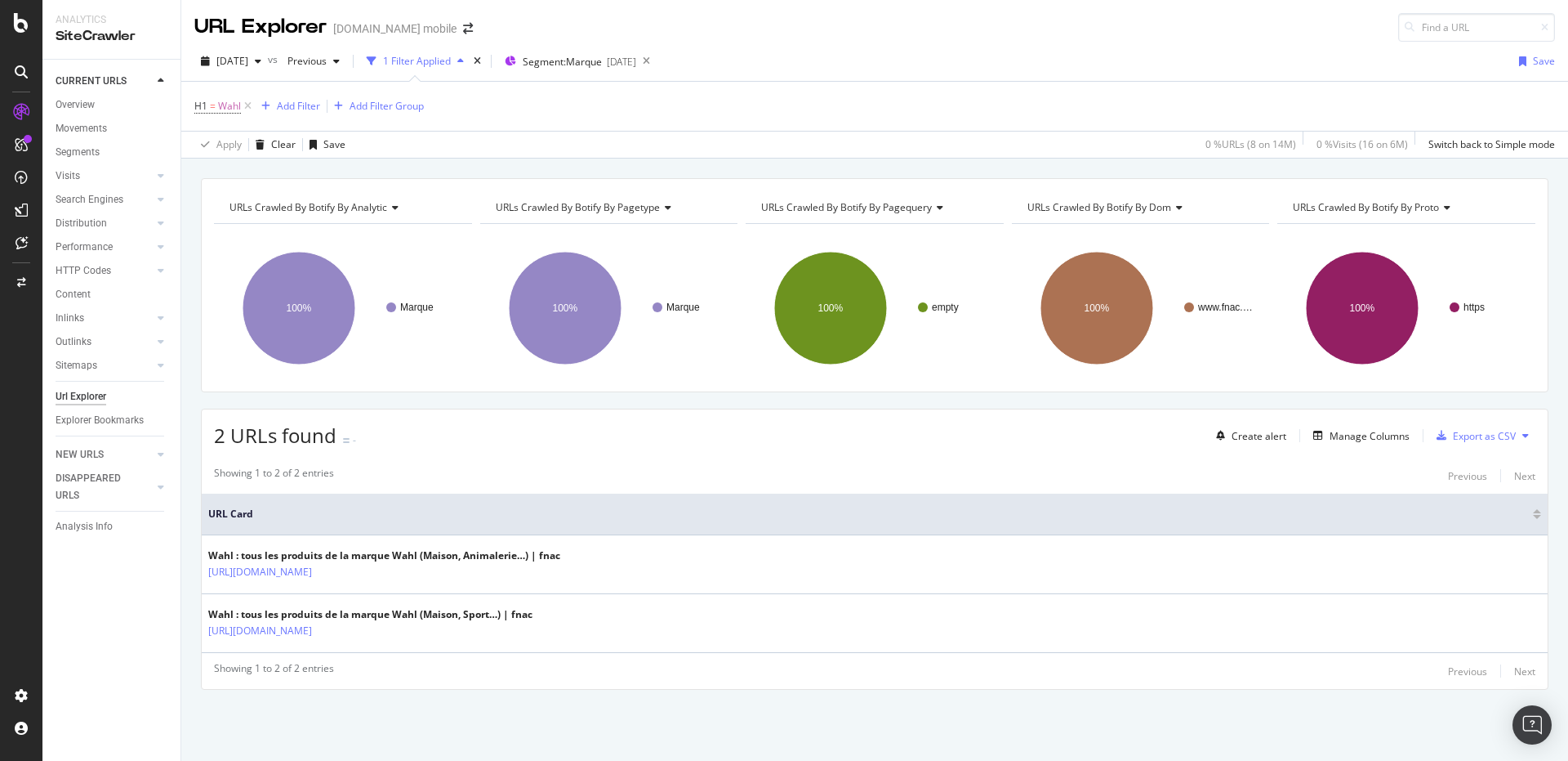
click at [522, 431] on div "2 URLs found - Create alert Manage Columns Export as CSV" at bounding box center [875, 429] width 1346 height 40
click at [612, 143] on div "Apply Clear Save 0 % URLs ( 8 on 14M ) 0 % Visits ( 16 on 6M ) Switch back to S…" at bounding box center [875, 144] width 1387 height 27
click at [722, 128] on div "H1 = Wahl Add Filter Add Filter Group" at bounding box center [874, 106] width 1361 height 49
click at [252, 104] on icon at bounding box center [247, 107] width 14 height 17
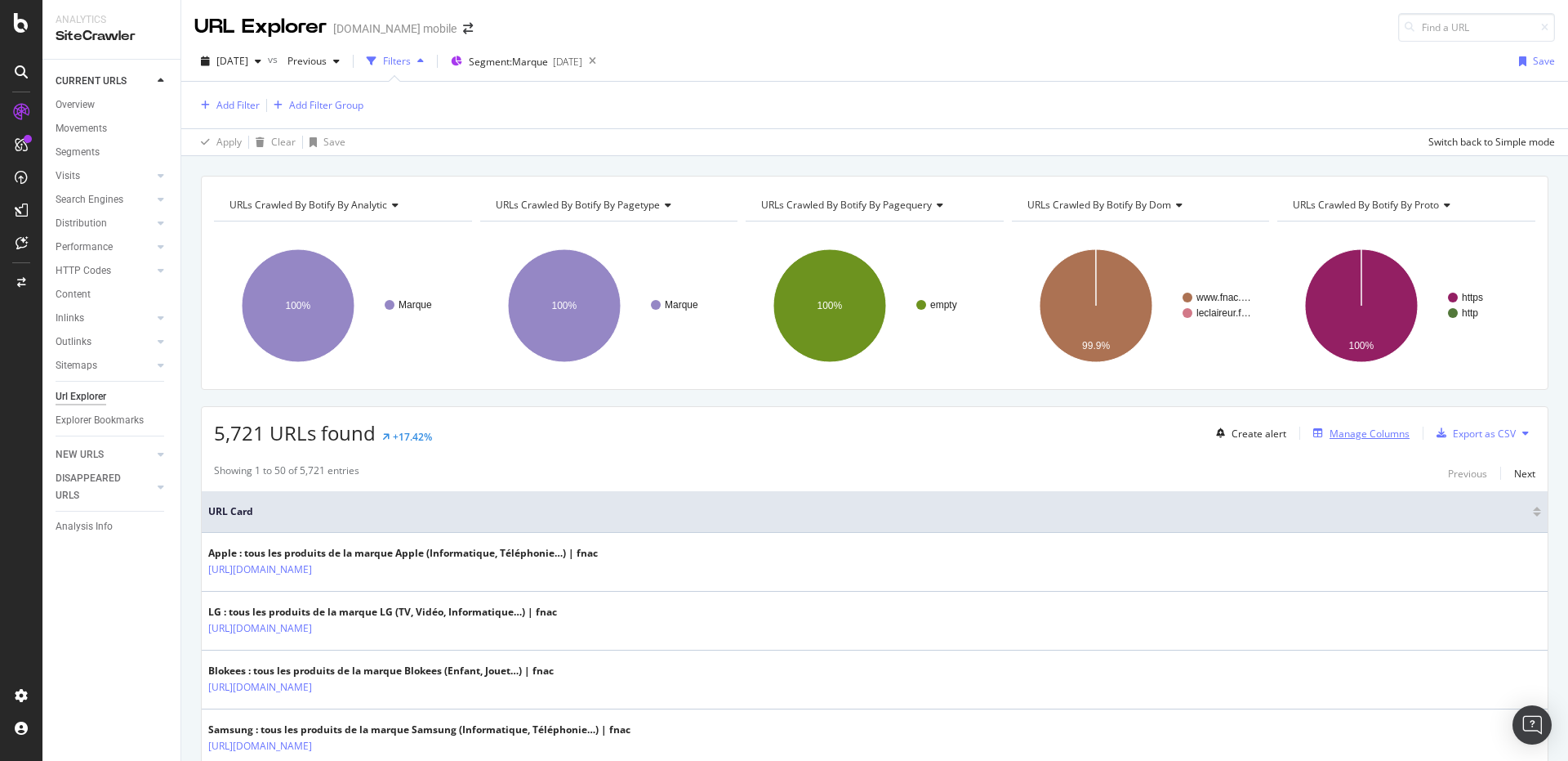
click at [1346, 436] on div "Manage Columns" at bounding box center [1370, 433] width 80 height 14
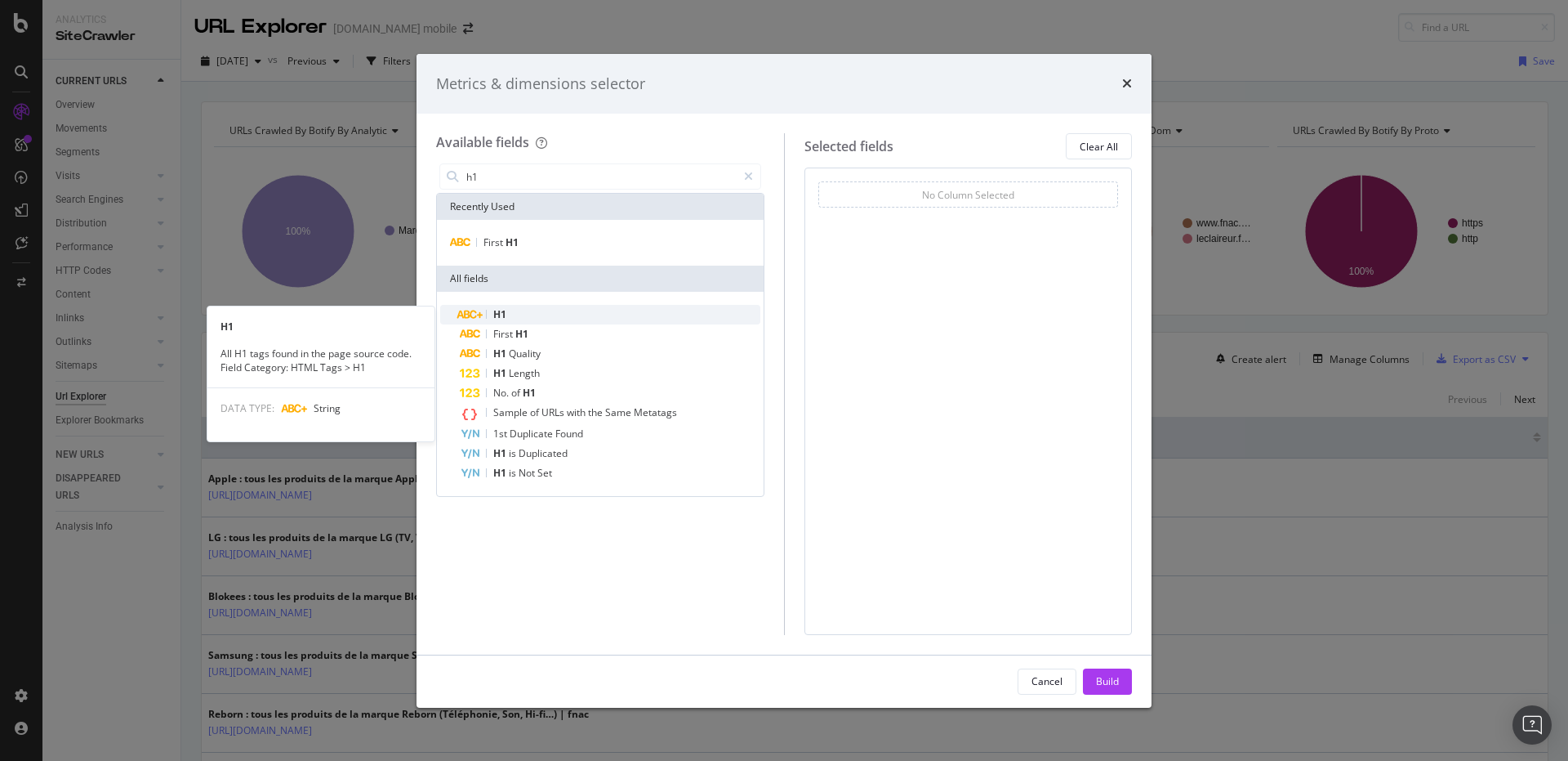
type input "h1"
click at [527, 308] on div "H1" at bounding box center [610, 315] width 301 height 20
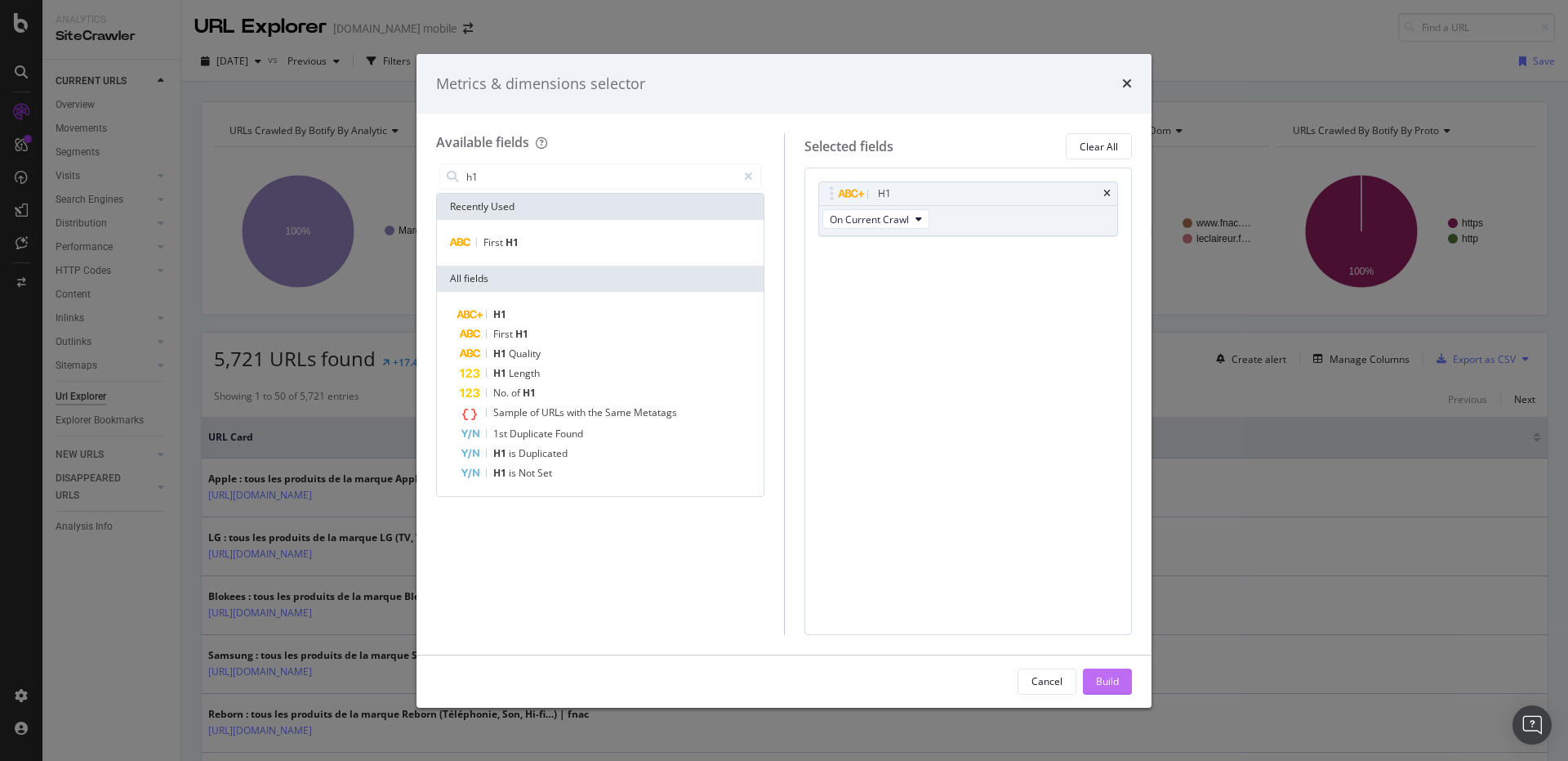
click at [1121, 678] on button "Build" at bounding box center [1107, 681] width 49 height 26
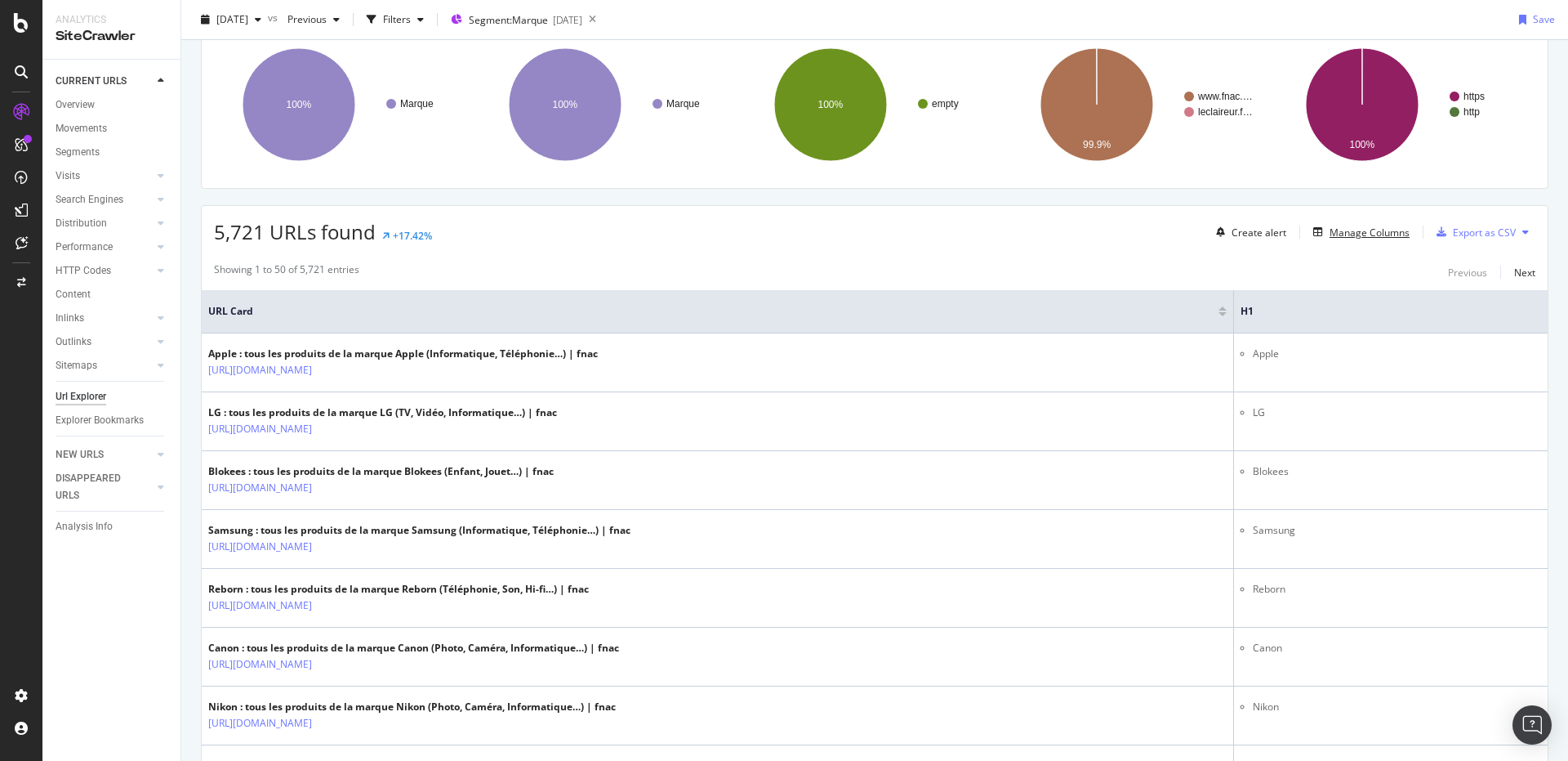
scroll to position [163, 0]
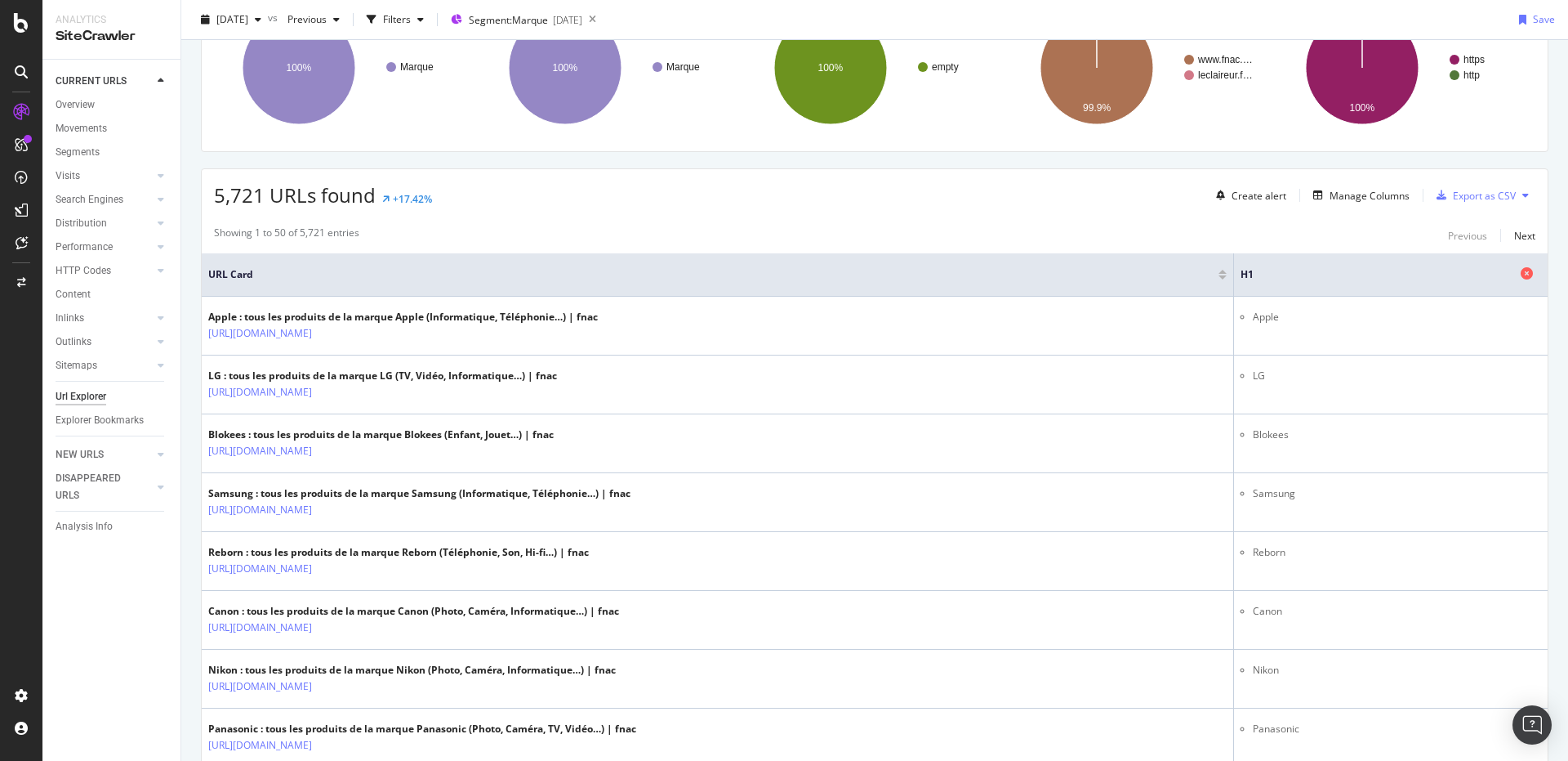
click at [1472, 271] on span "H1" at bounding box center [1378, 275] width 276 height 15
click at [1363, 277] on span "H1" at bounding box center [1378, 275] width 276 height 15
click at [1297, 271] on span "H1" at bounding box center [1378, 275] width 276 height 15
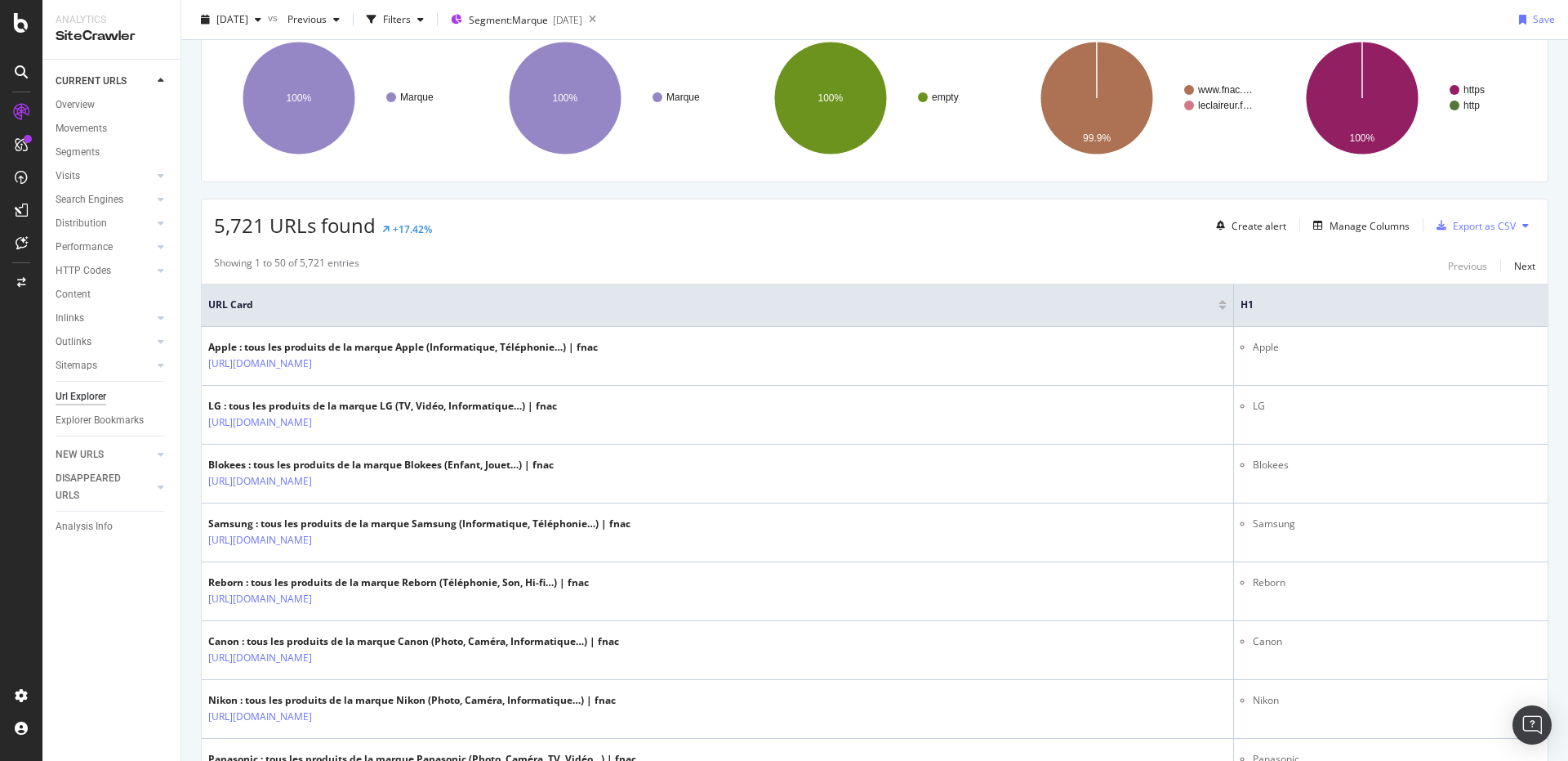
scroll to position [0, 0]
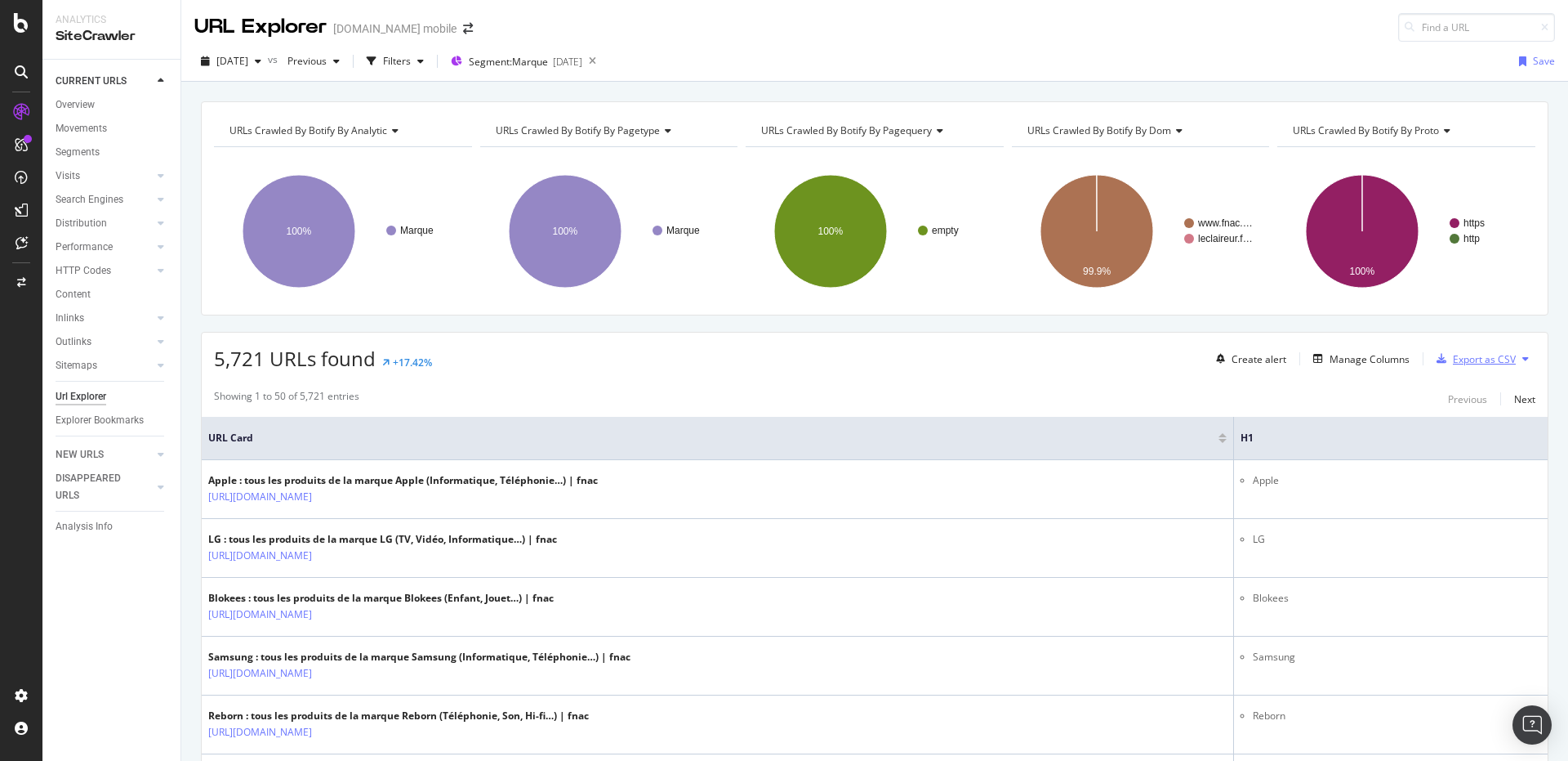
click at [1483, 362] on div "Export as CSV" at bounding box center [1484, 359] width 62 height 14
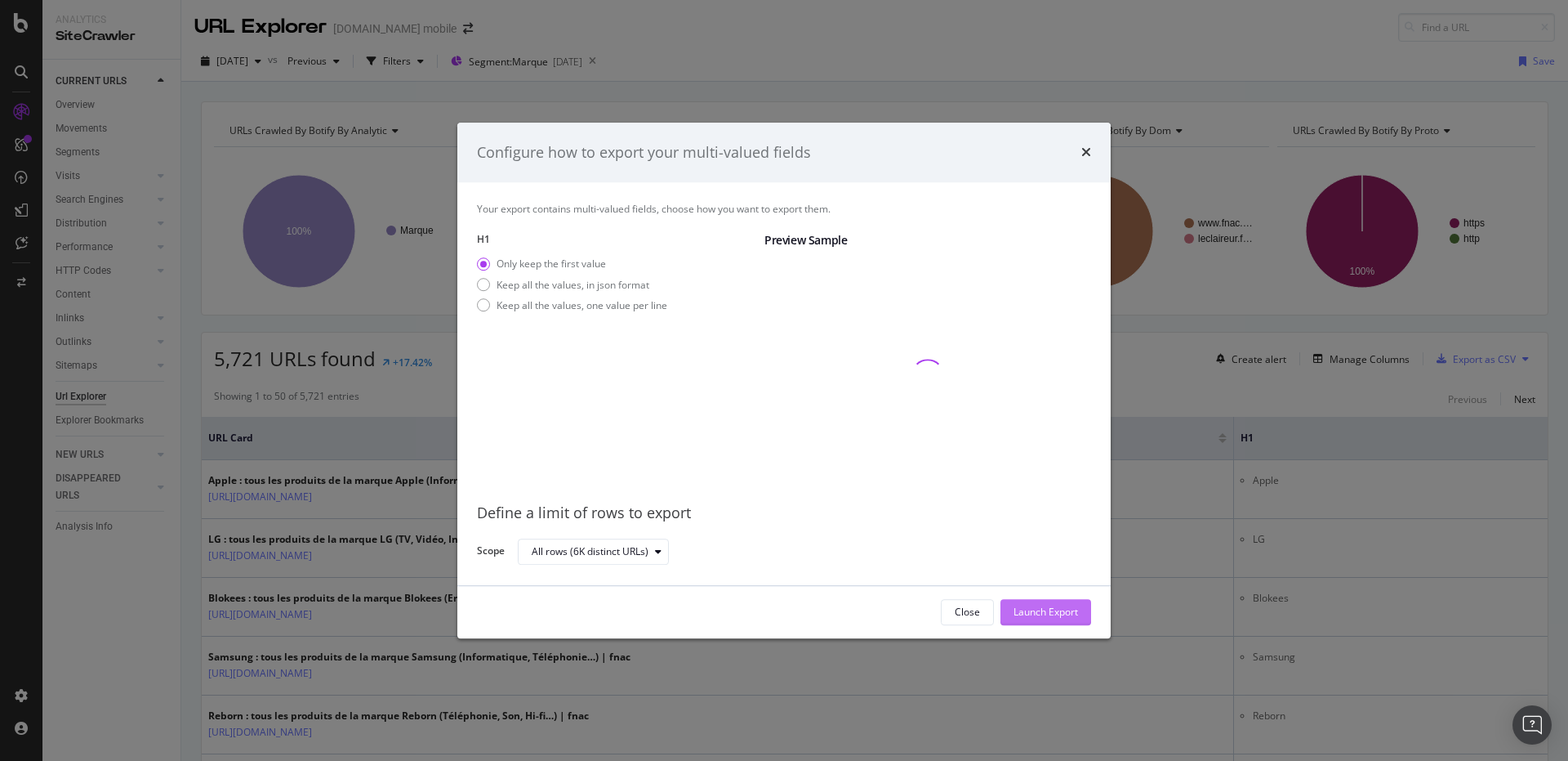
click at [1044, 618] on div "Launch Export" at bounding box center [1046, 612] width 64 height 14
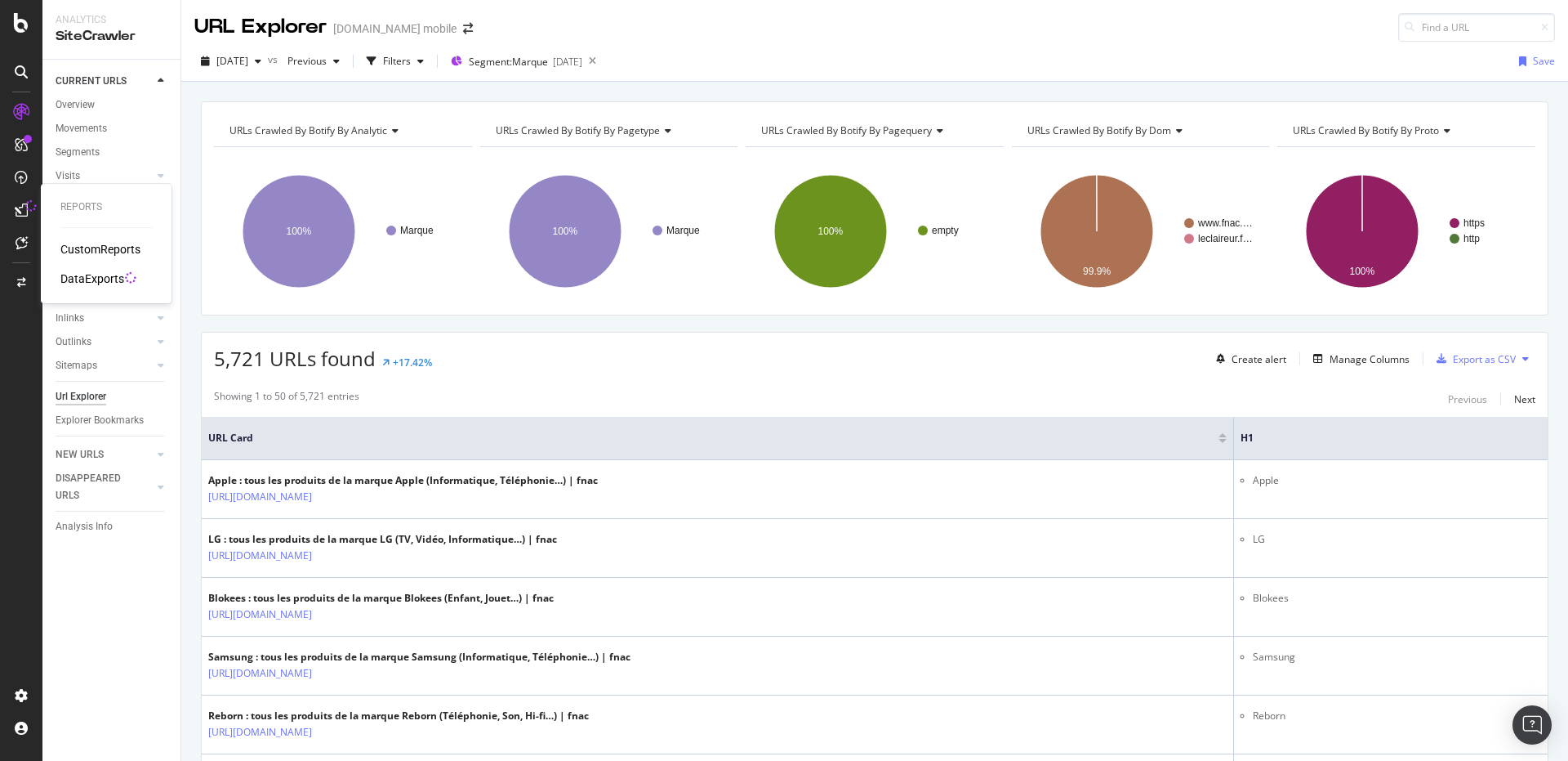
click at [113, 278] on div "DataExports" at bounding box center [92, 279] width 63 height 17
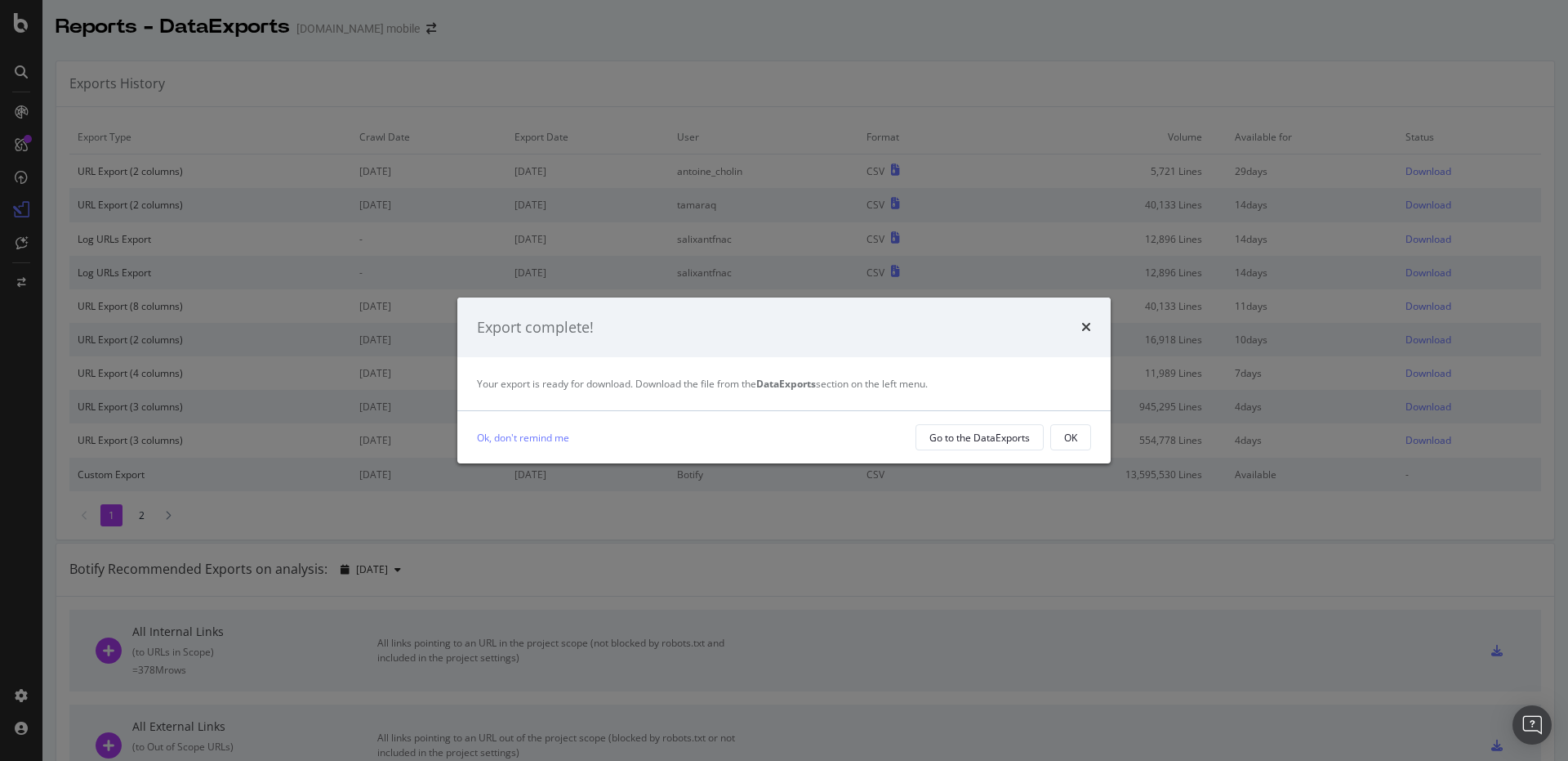
click at [1079, 450] on button "OK" at bounding box center [1071, 437] width 41 height 26
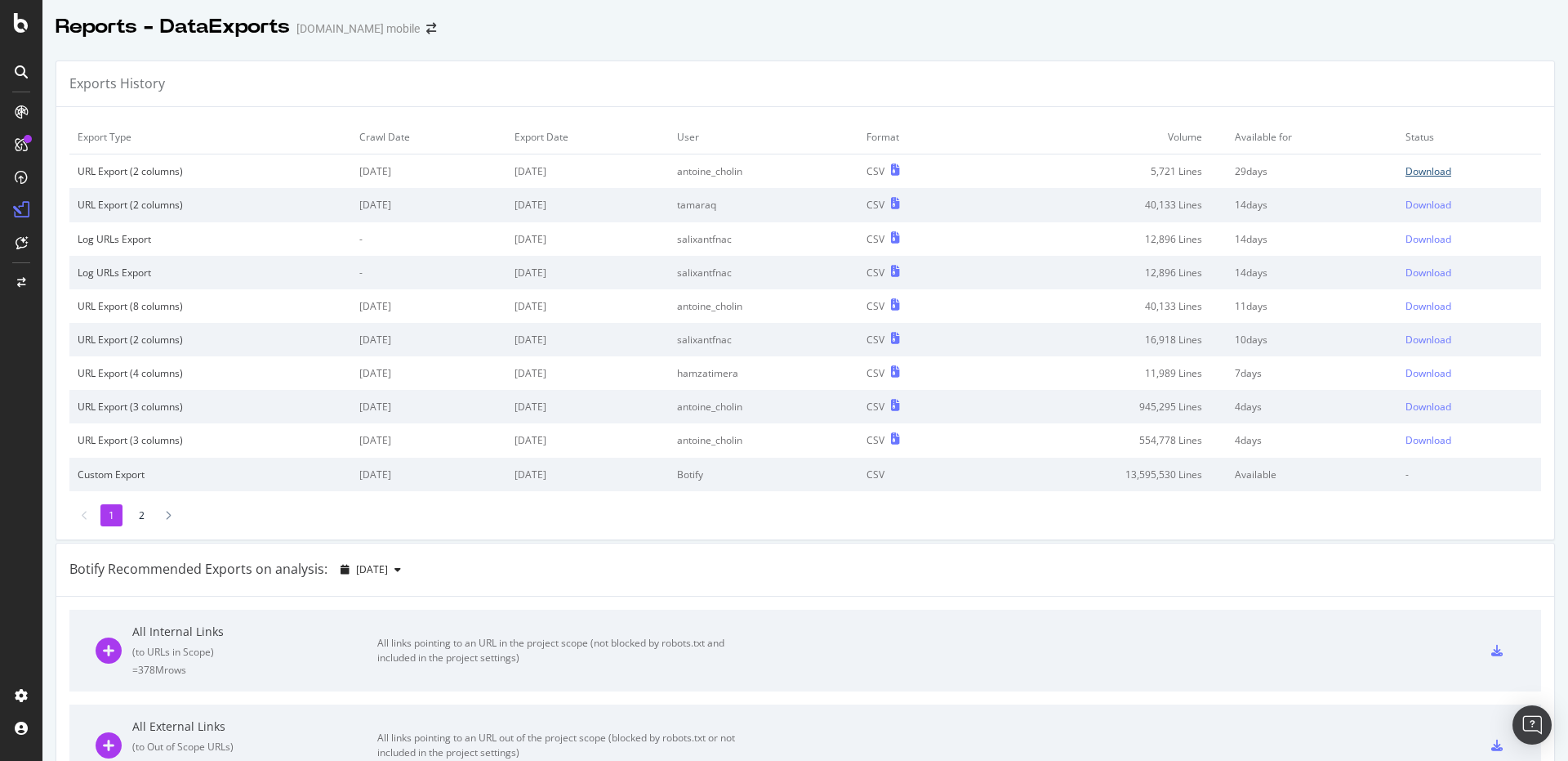
click at [1406, 173] on div "Download" at bounding box center [1428, 171] width 46 height 14
click at [617, 69] on div "Exports History" at bounding box center [806, 84] width 1498 height 46
click at [866, 78] on div "Exports History" at bounding box center [806, 84] width 1498 height 46
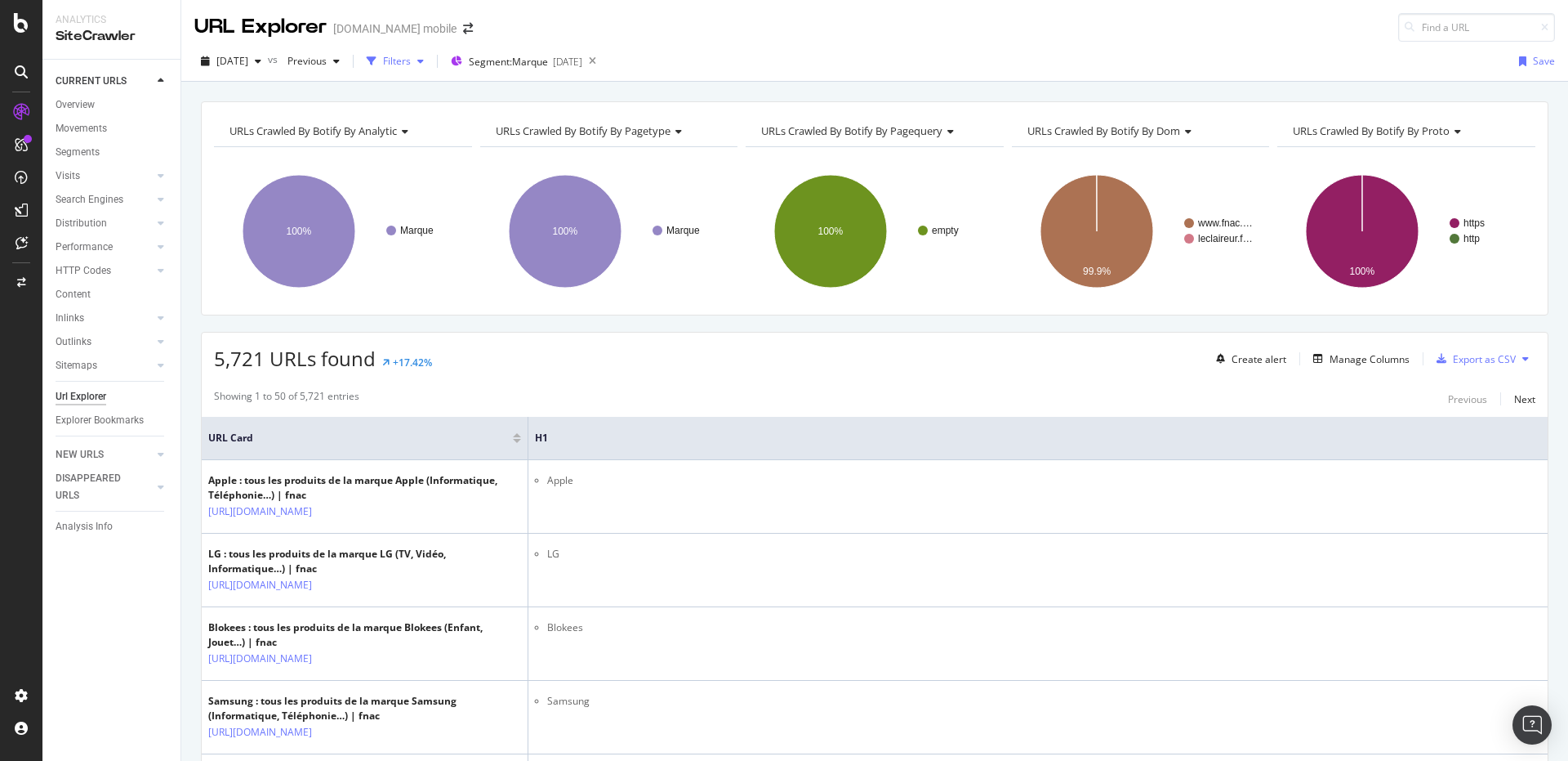
click at [431, 63] on div "button" at bounding box center [421, 62] width 20 height 10
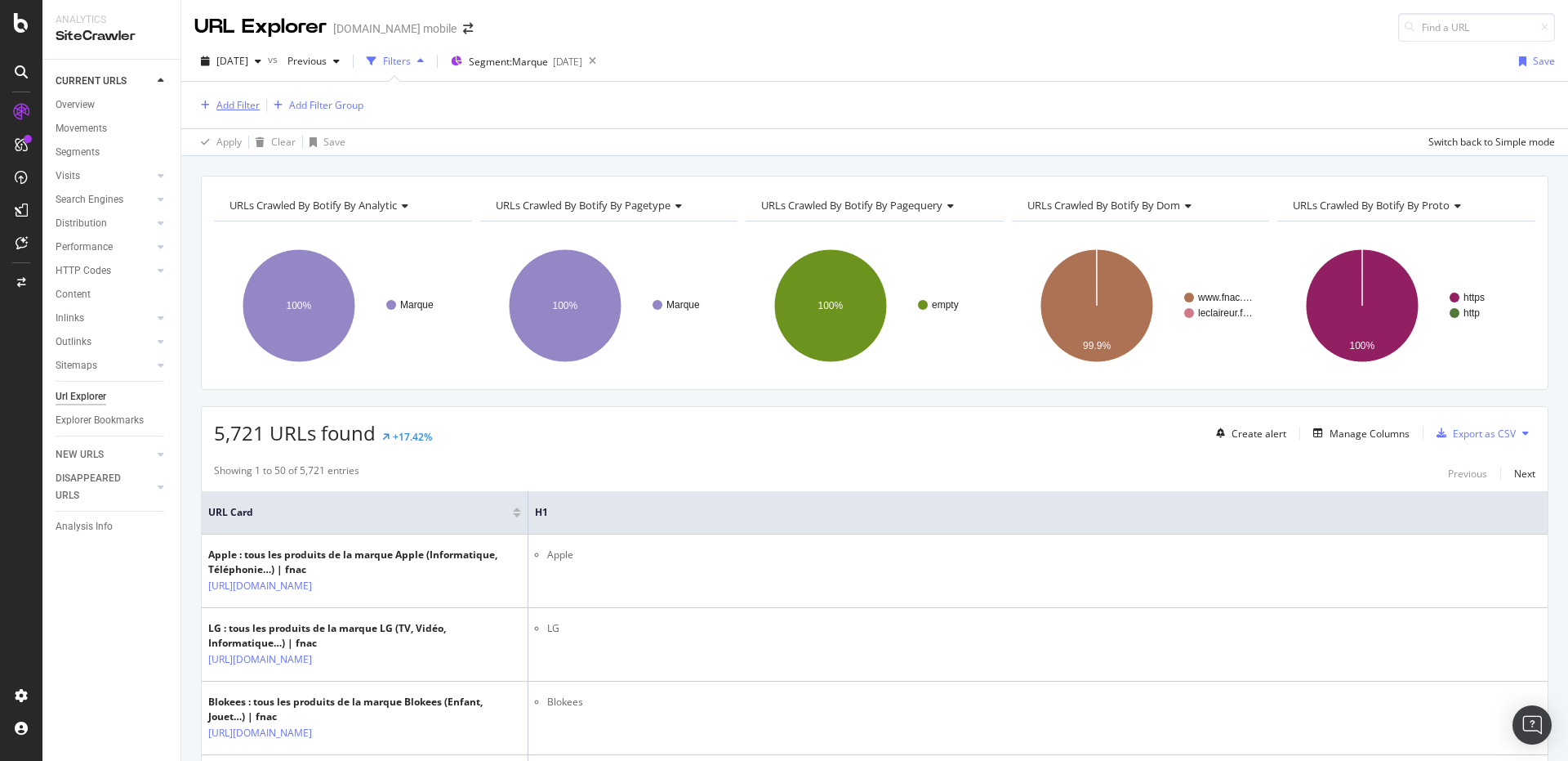
click at [237, 103] on div "Add Filter" at bounding box center [238, 105] width 43 height 14
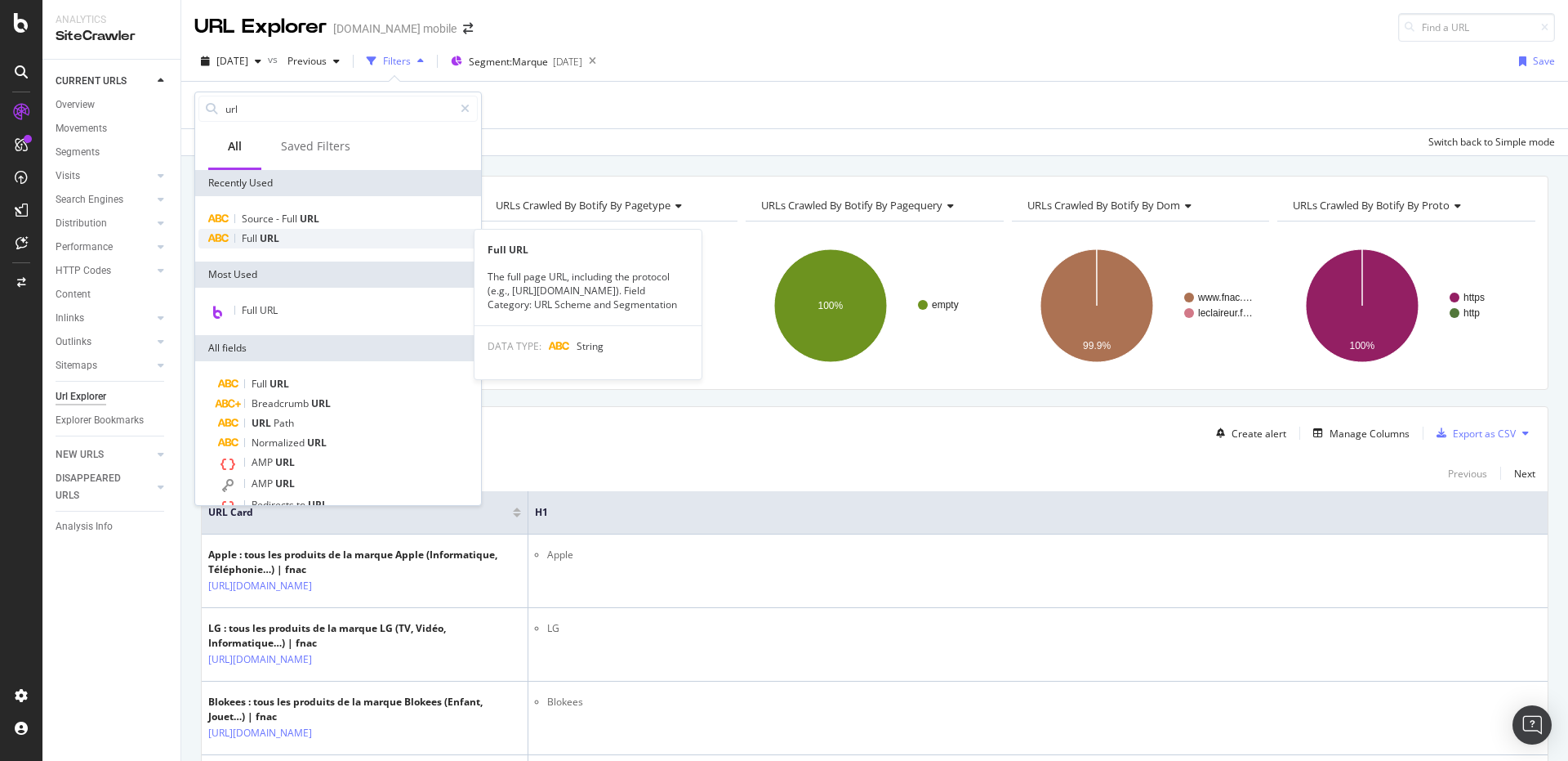
type input "url"
click at [289, 240] on div "Full URL" at bounding box center [337, 239] width 279 height 20
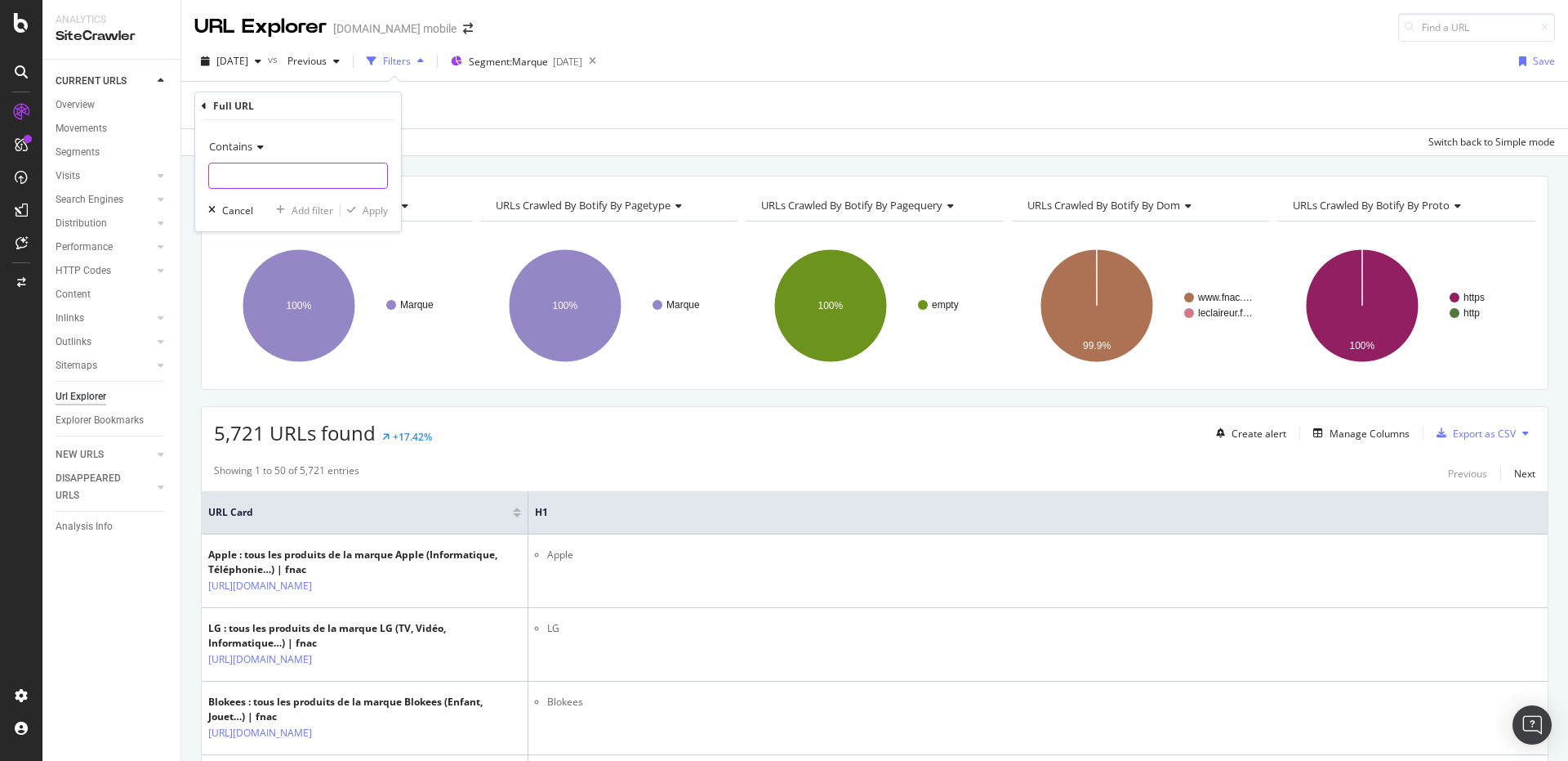
click at [272, 188] on input "text" at bounding box center [298, 175] width 178 height 26
paste input "[URL][DOMAIN_NAME]"
type input "[URL][DOMAIN_NAME]"
click at [258, 146] on icon at bounding box center [258, 148] width 12 height 10
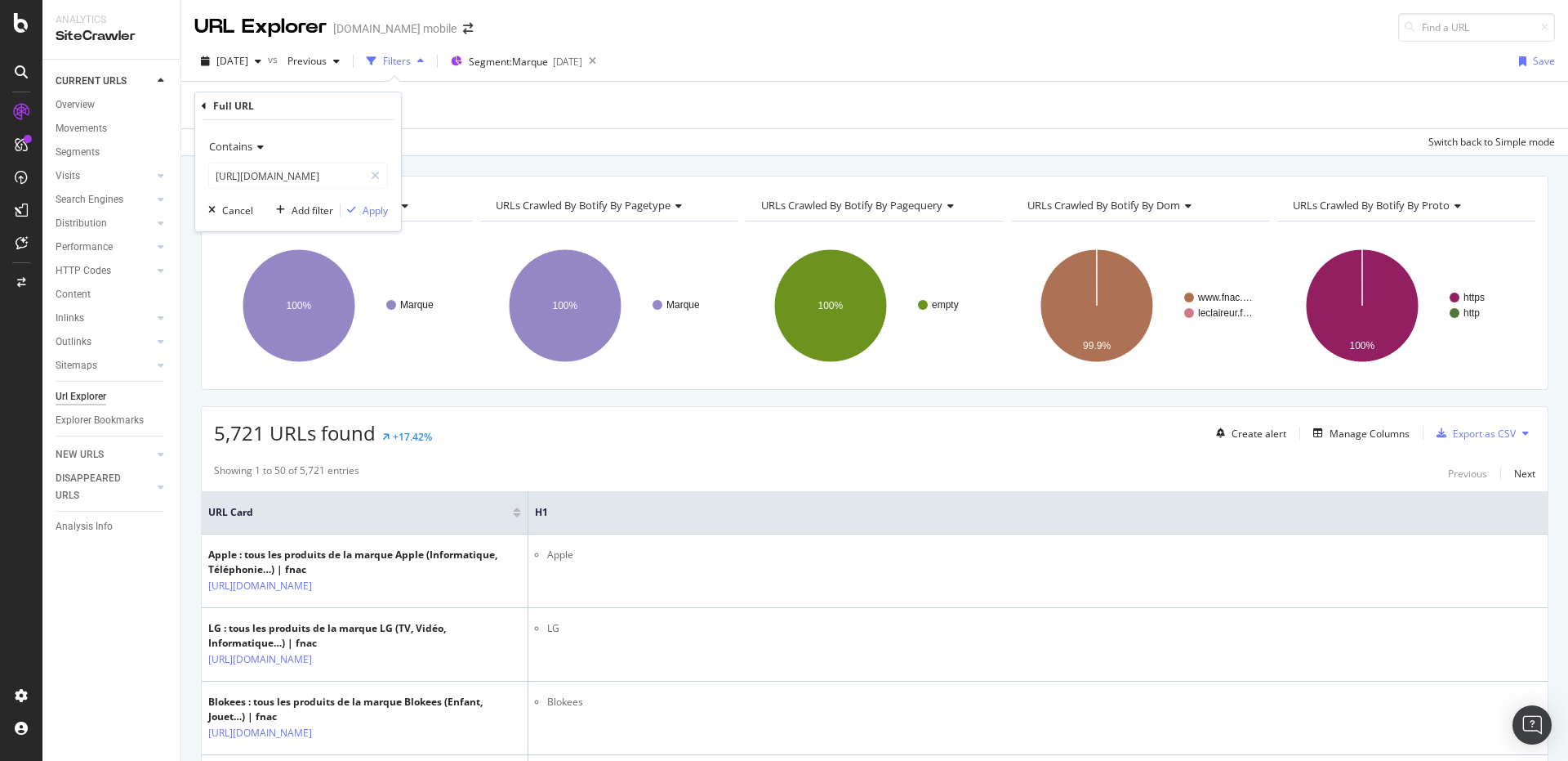
scroll to position [0, 0]
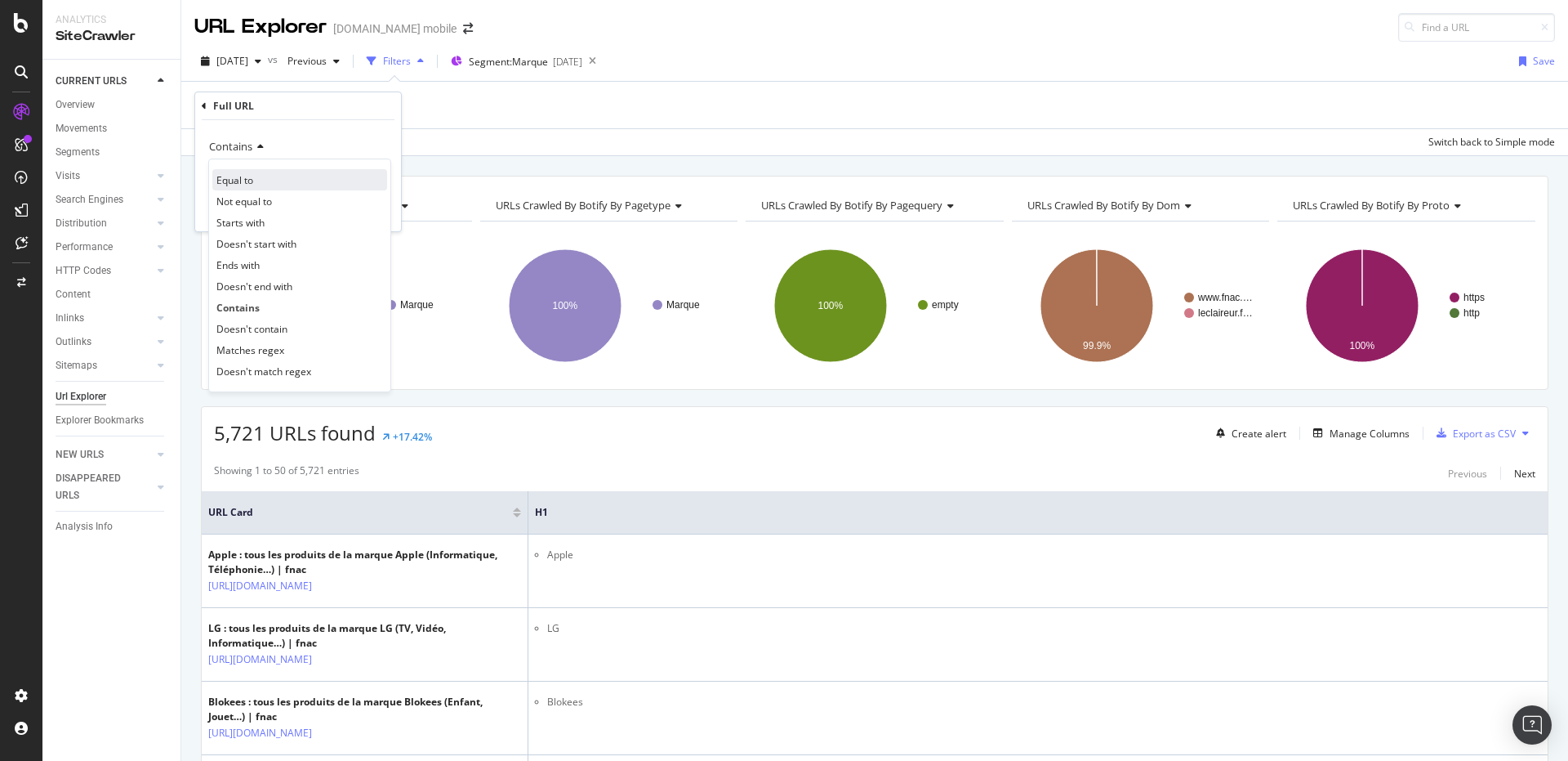
click at [240, 180] on span "Equal to" at bounding box center [235, 180] width 37 height 14
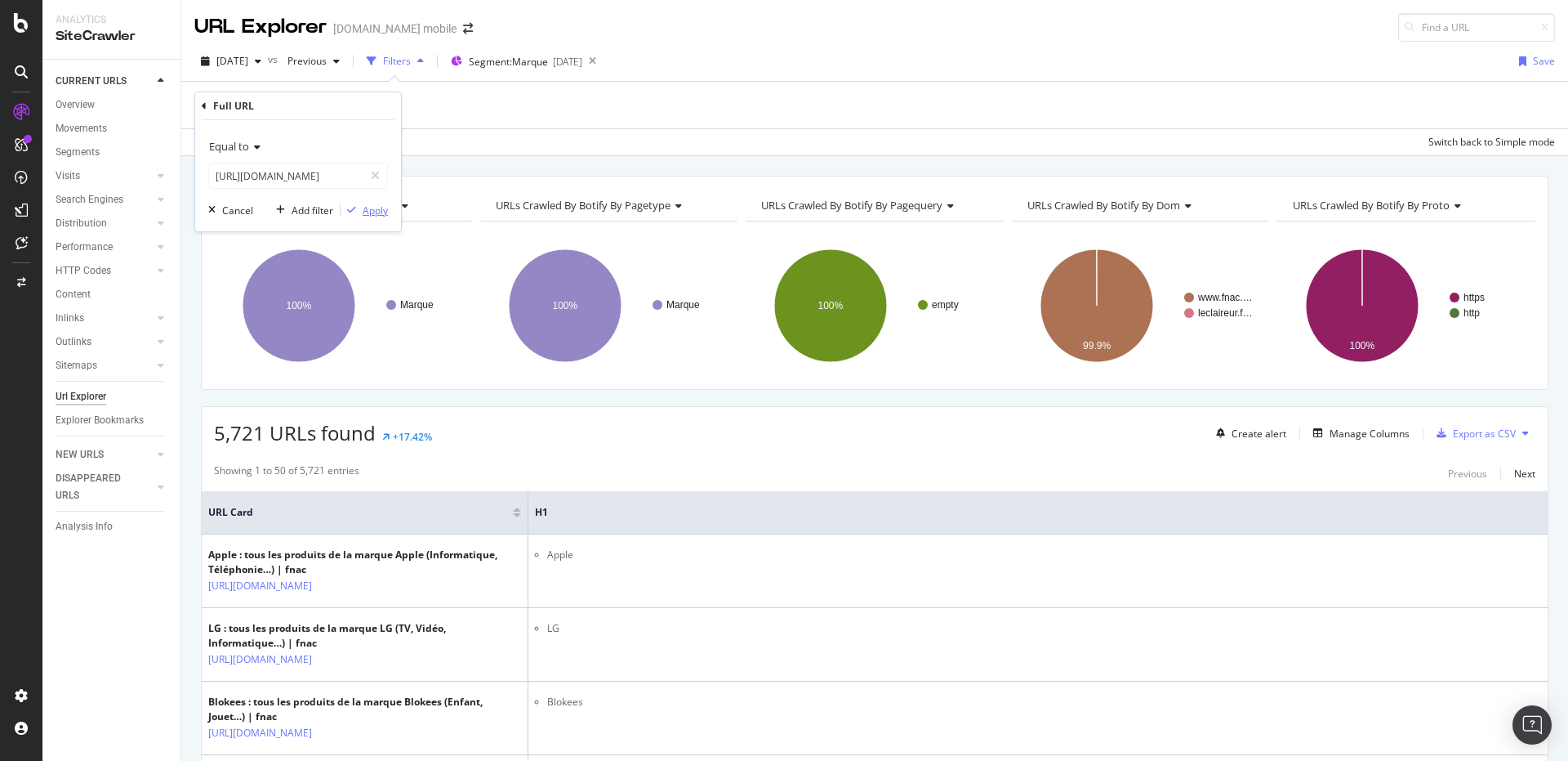
click at [370, 203] on div "Apply" at bounding box center [375, 210] width 25 height 14
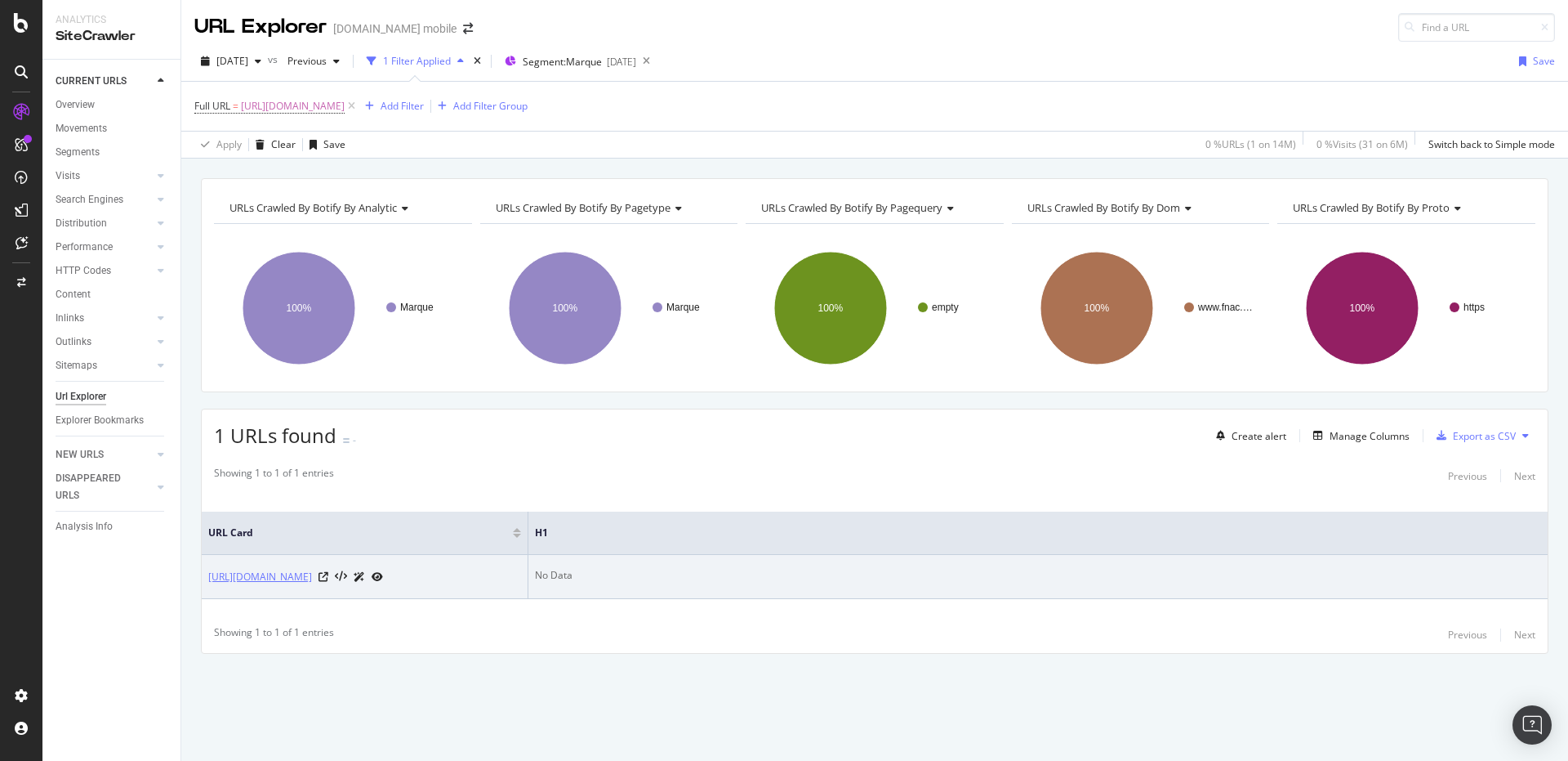
click at [312, 571] on link "[URL][DOMAIN_NAME]" at bounding box center [260, 577] width 104 height 17
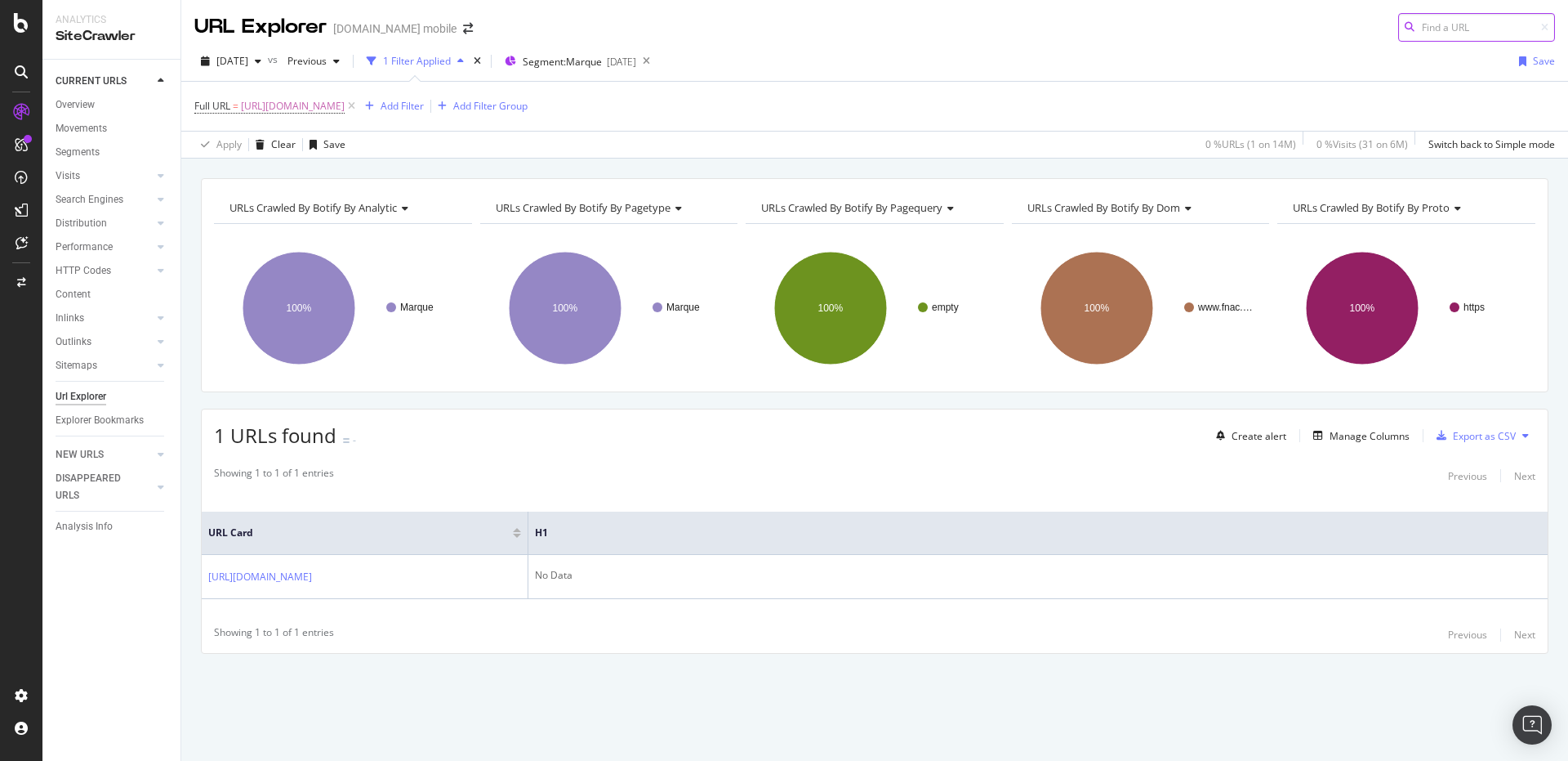
click at [1431, 18] on input at bounding box center [1476, 28] width 157 height 28
paste input "https://www.fnac.com/One-Plus/m444557/w-4"
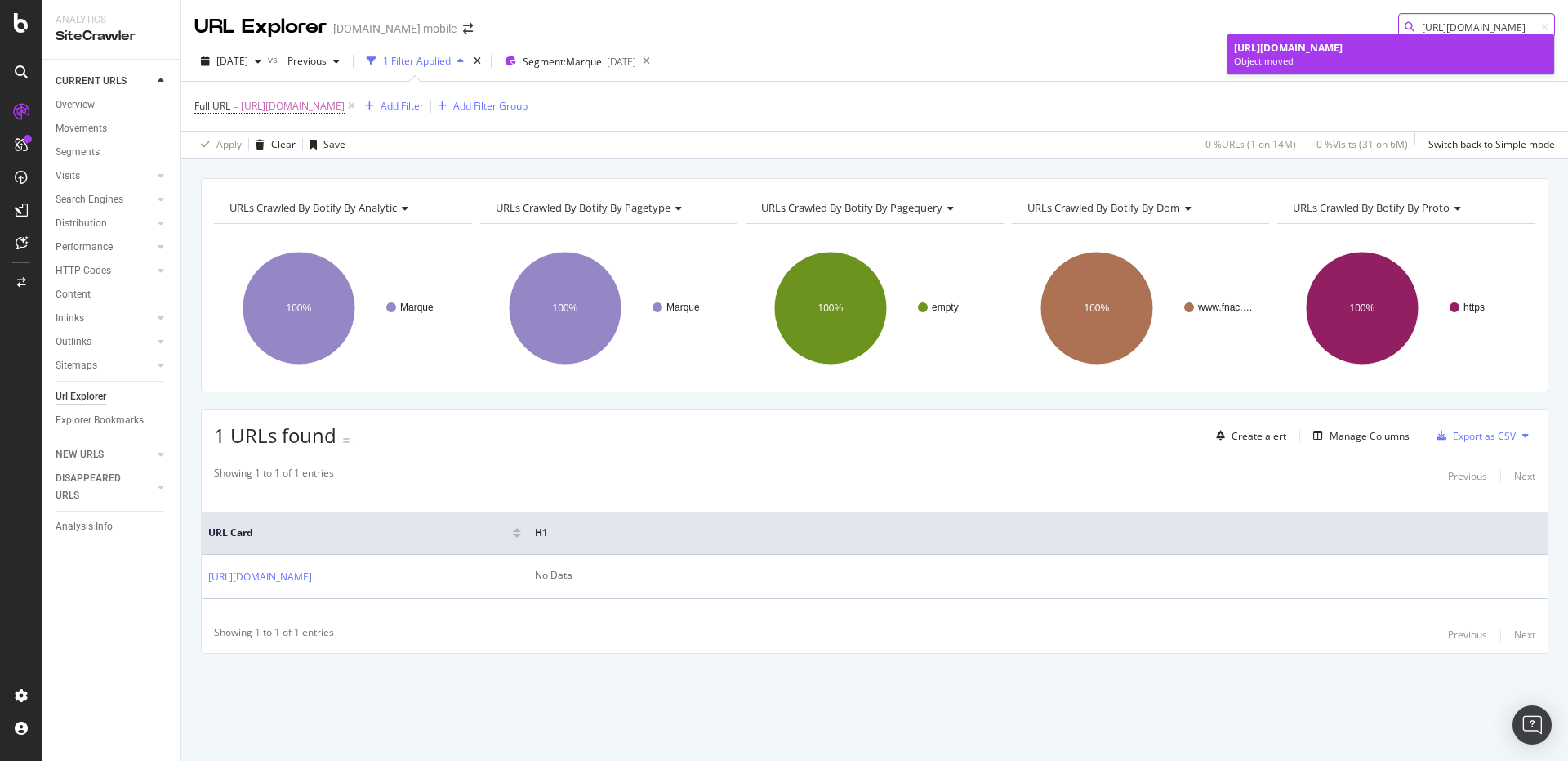
type input "https://www.fnac.com/One-Plus/m444557/w-4"
click at [1343, 53] on span "https://www.fnac.com/One-Plus/m444557/w-4" at bounding box center [1288, 48] width 108 height 14
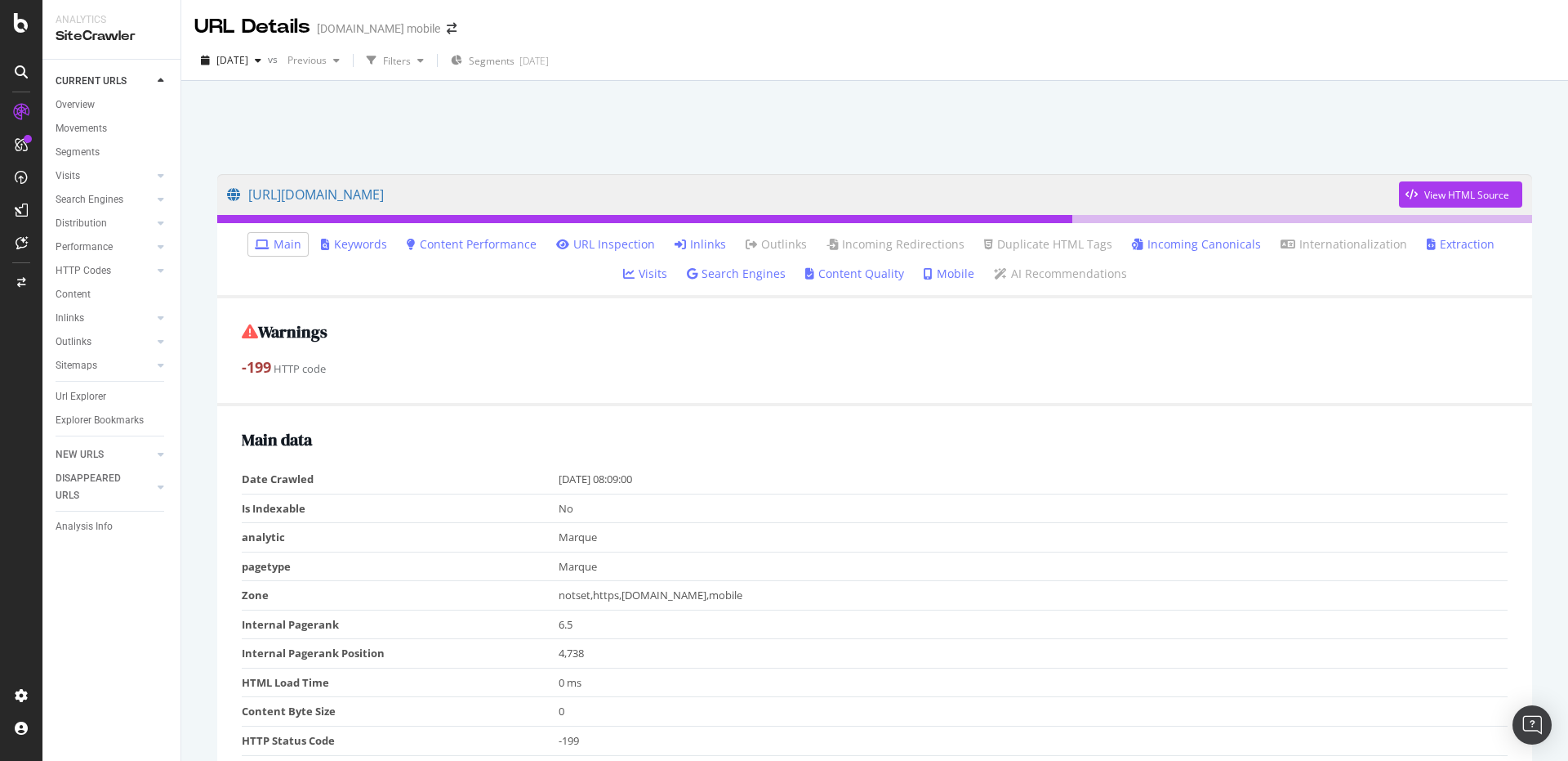
click at [488, 139] on div at bounding box center [875, 123] width 1348 height 69
click at [514, 133] on div at bounding box center [875, 123] width 1348 height 69
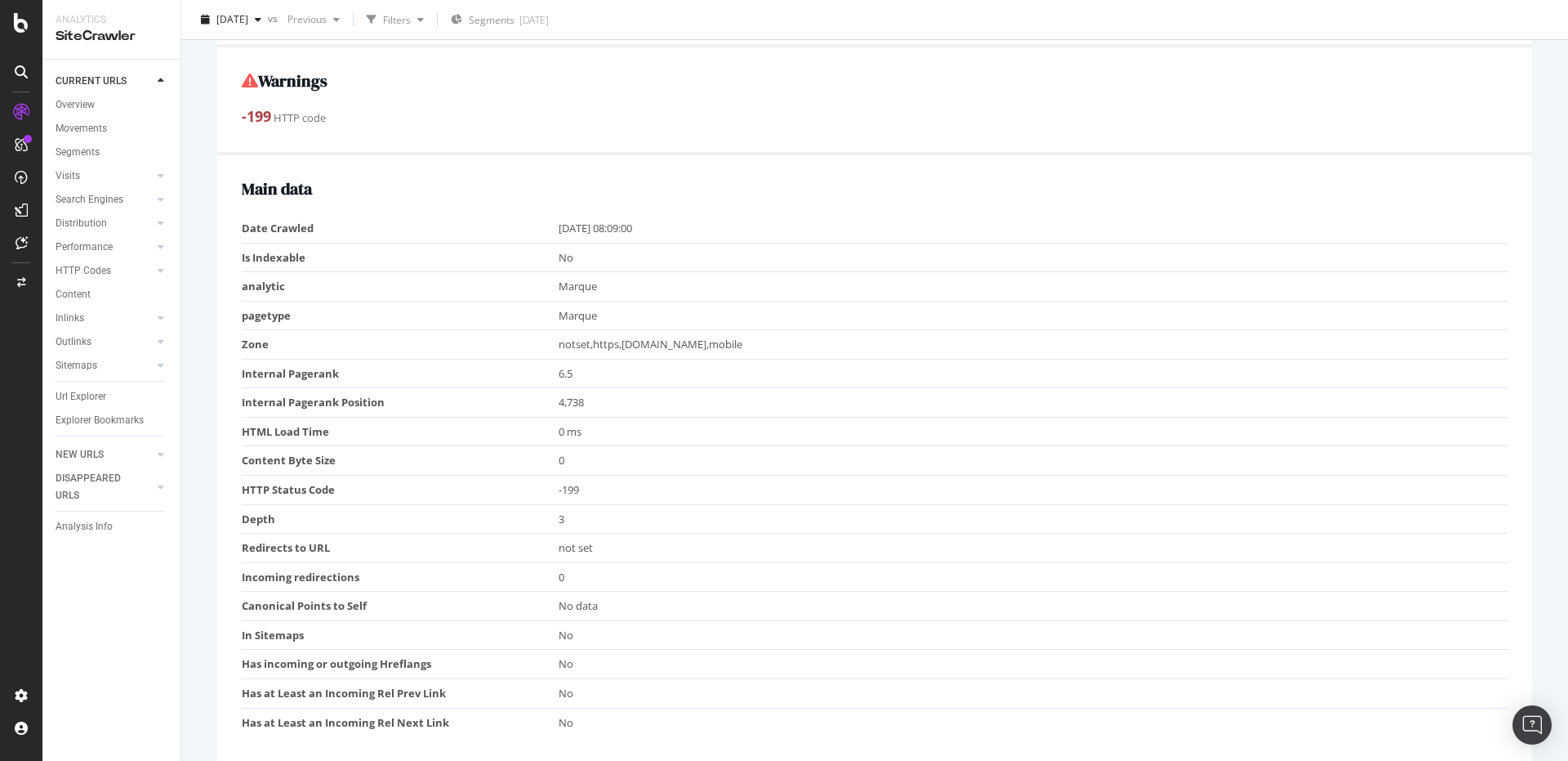
scroll to position [327, 0]
